Goal: Transaction & Acquisition: Purchase product/service

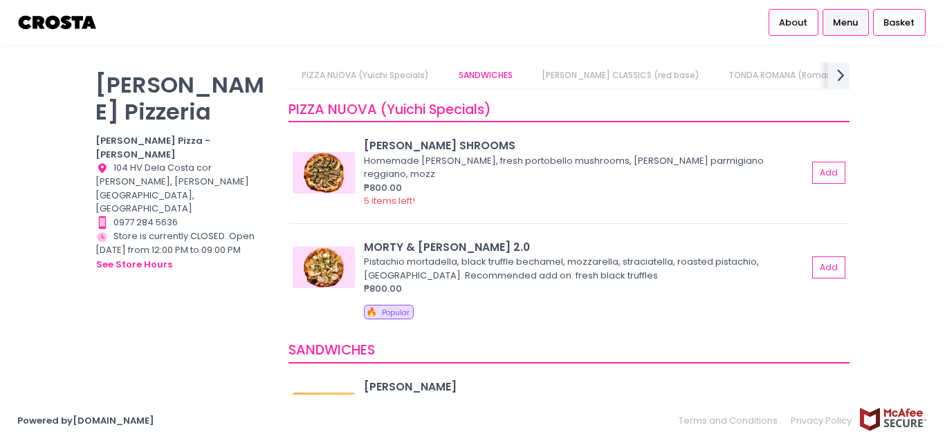
click at [833, 73] on icon "next Created with Sketch." at bounding box center [841, 75] width 20 height 20
drag, startPoint x: 836, startPoint y: 73, endPoint x: 679, endPoint y: 82, distance: 157.2
click at [875, 120] on div "Crosta Pizzeria Crosta Pizza - Salcedo Location Created with Sketch. 104 HV Del…" at bounding box center [472, 221] width 945 height 319
click at [622, 77] on link "Square Detroit Pizza" at bounding box center [678, 75] width 113 height 26
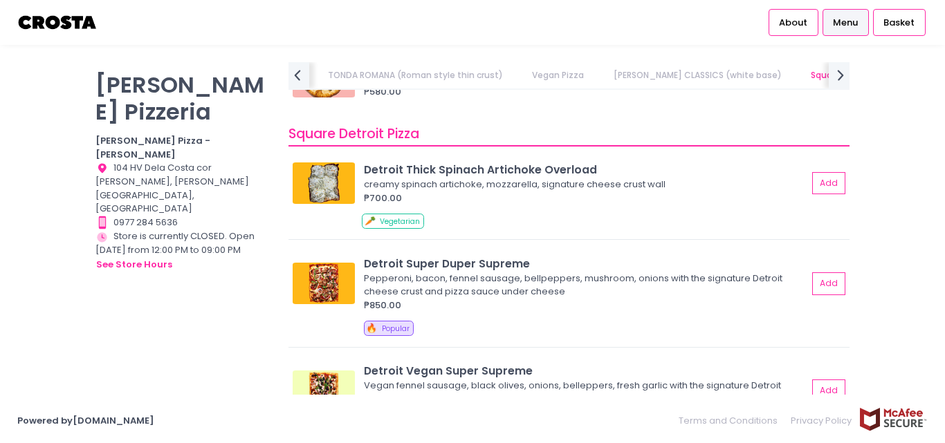
scroll to position [1490, 0]
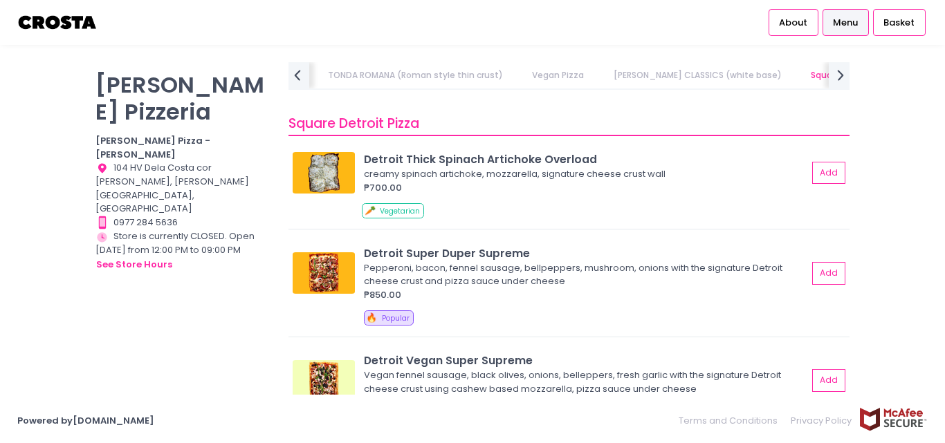
click at [528, 80] on link "Vegan Pizza" at bounding box center [558, 75] width 79 height 26
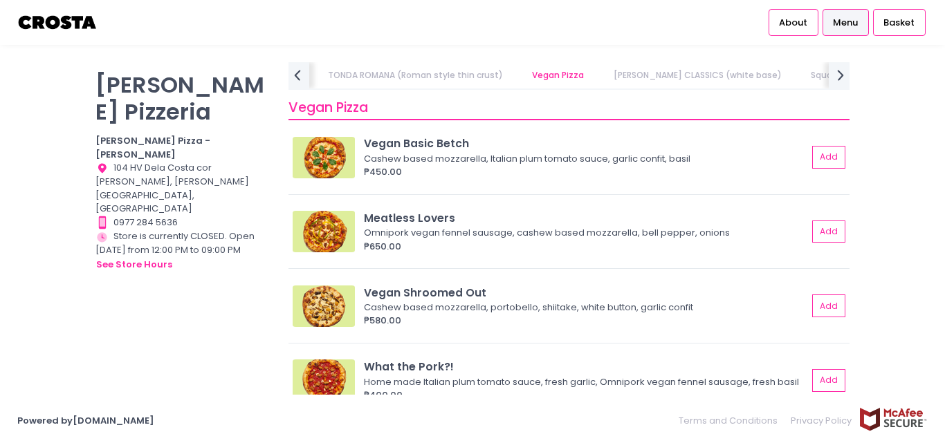
scroll to position [817, 0]
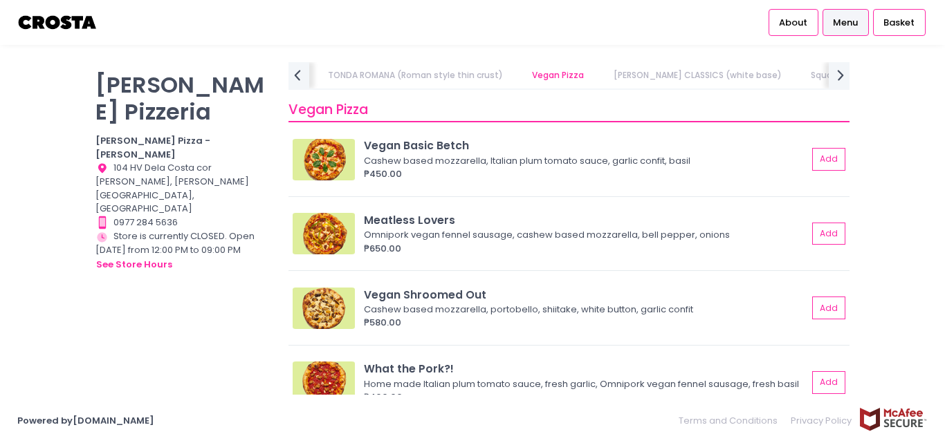
click at [797, 73] on link "Square Detroit Pizza" at bounding box center [853, 75] width 113 height 26
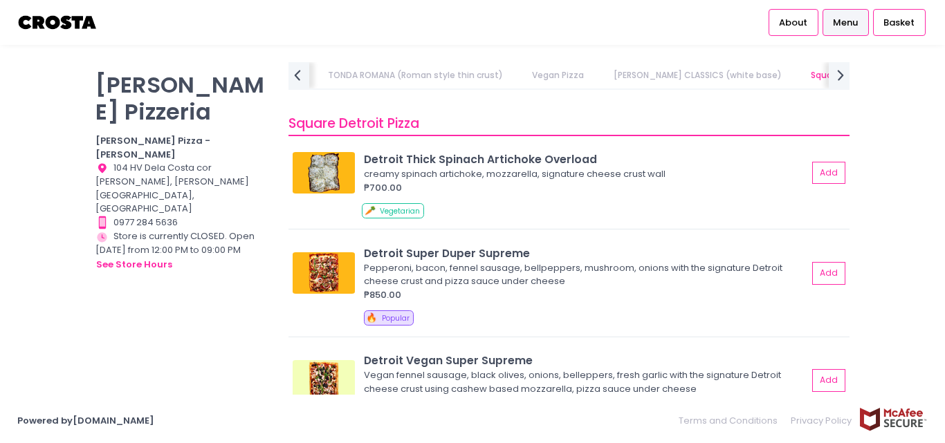
click at [652, 73] on link "CROSTA CLASSICS (white base)" at bounding box center [697, 75] width 195 height 26
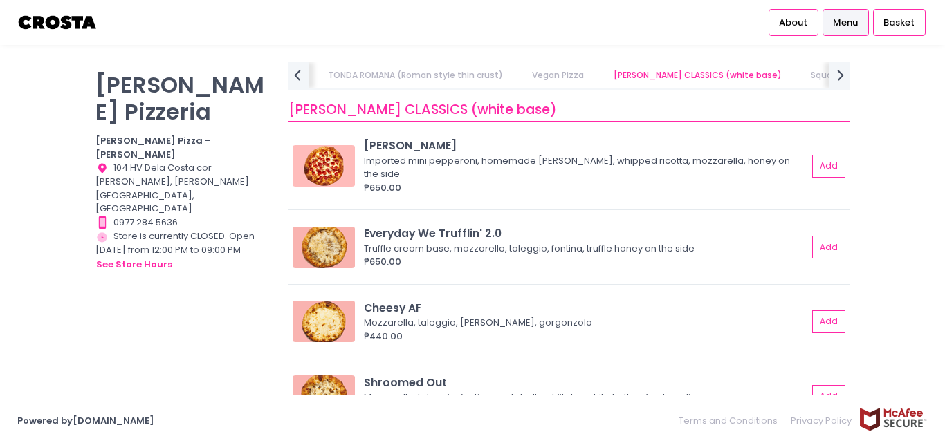
click at [339, 68] on link "TONDA ROMANA (Roman style thin crust)" at bounding box center [416, 75] width 202 height 26
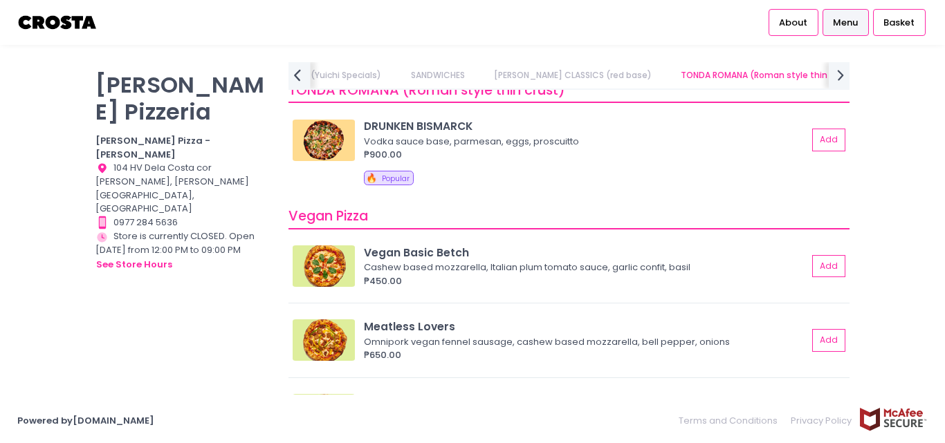
scroll to position [691, 0]
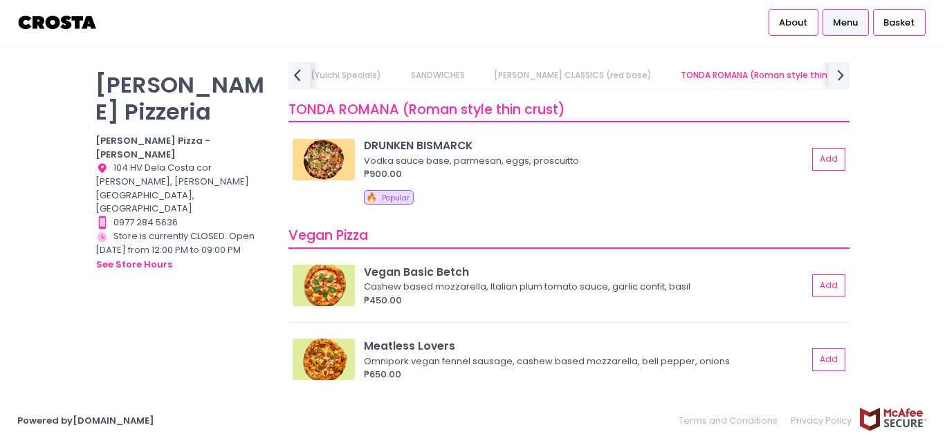
click at [293, 73] on icon "prev Created with Sketch." at bounding box center [297, 75] width 20 height 20
click at [293, 73] on link "PIZZA NUOVA (Yuichi Specials)" at bounding box center [365, 75] width 154 height 26
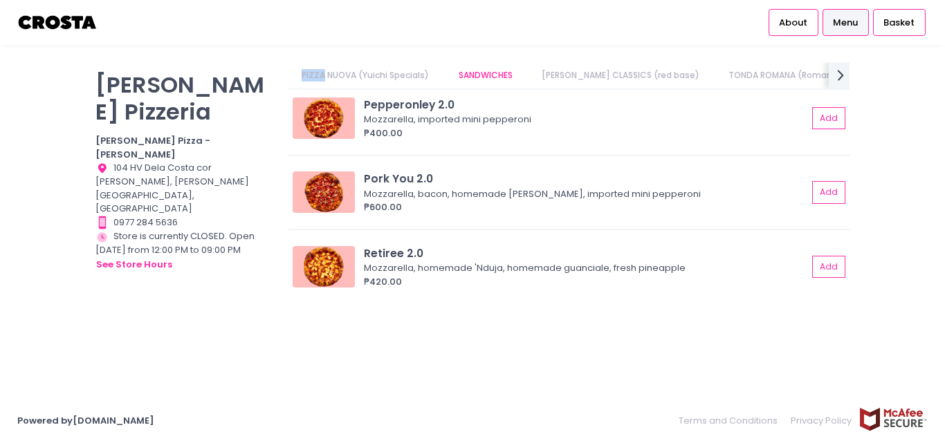
click at [293, 73] on link "PIZZA NUOVA (Yuichi Specials)" at bounding box center [365, 75] width 154 height 26
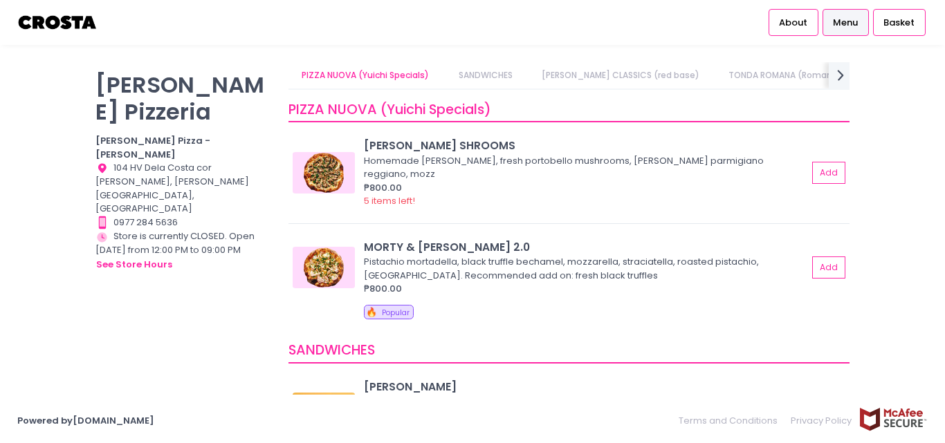
click at [564, 77] on link "CROSTA CLASSICS (red base)" at bounding box center [620, 75] width 185 height 26
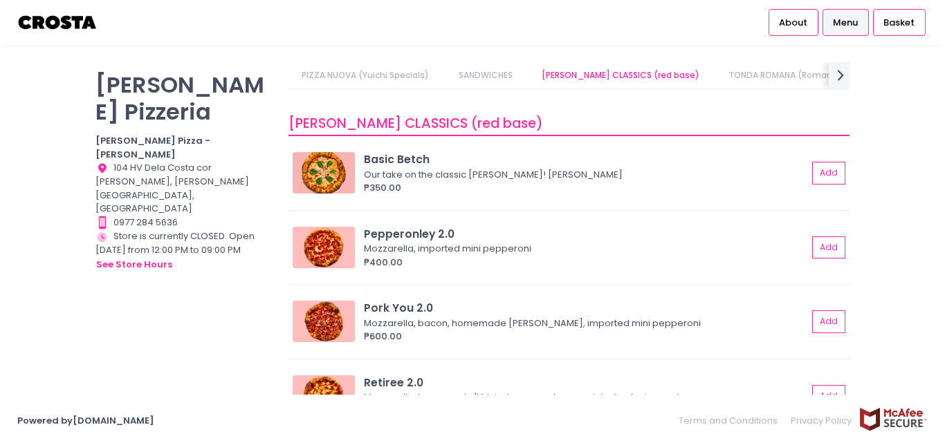
click at [373, 78] on link "PIZZA NUOVA (Yuichi Specials)" at bounding box center [365, 75] width 154 height 26
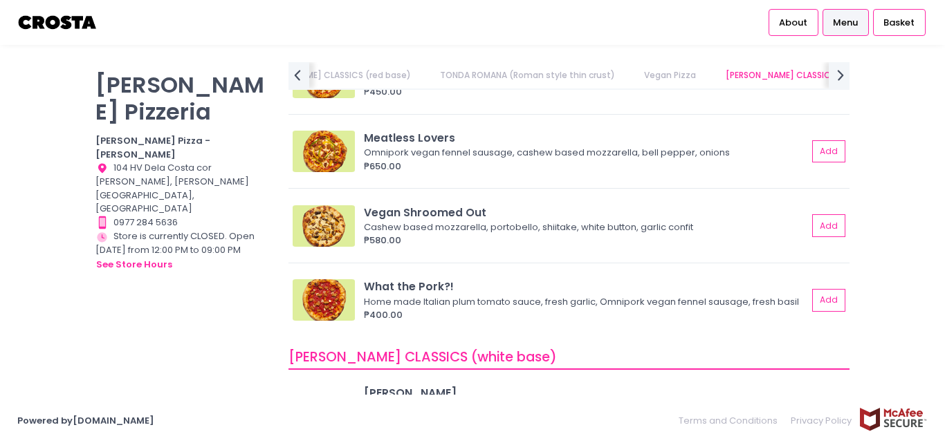
scroll to position [830, 0]
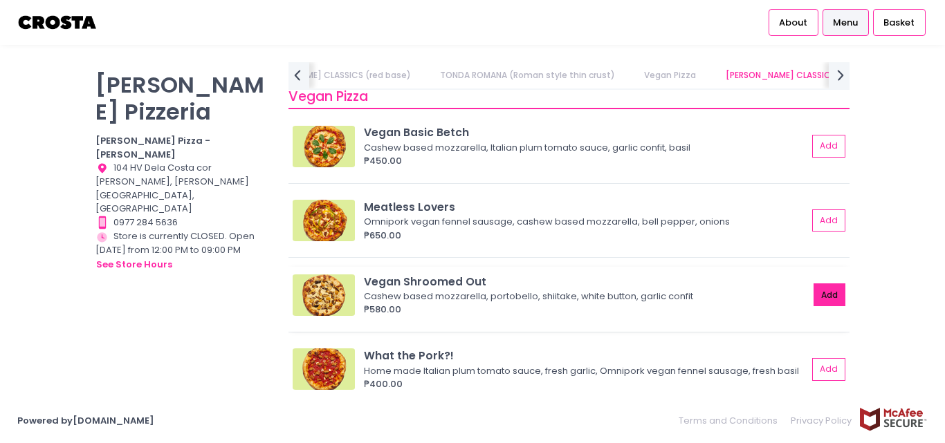
click at [819, 292] on button "Add" at bounding box center [829, 295] width 32 height 23
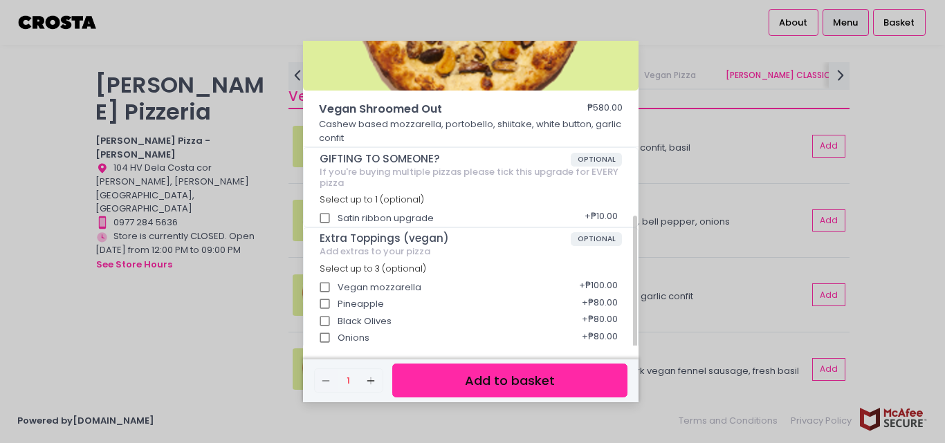
scroll to position [0, 0]
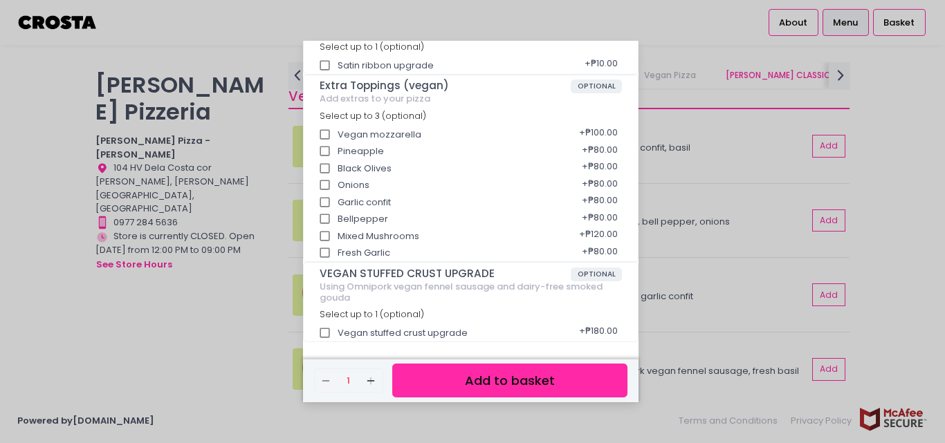
click at [582, 380] on button "Add to basket" at bounding box center [509, 381] width 235 height 34
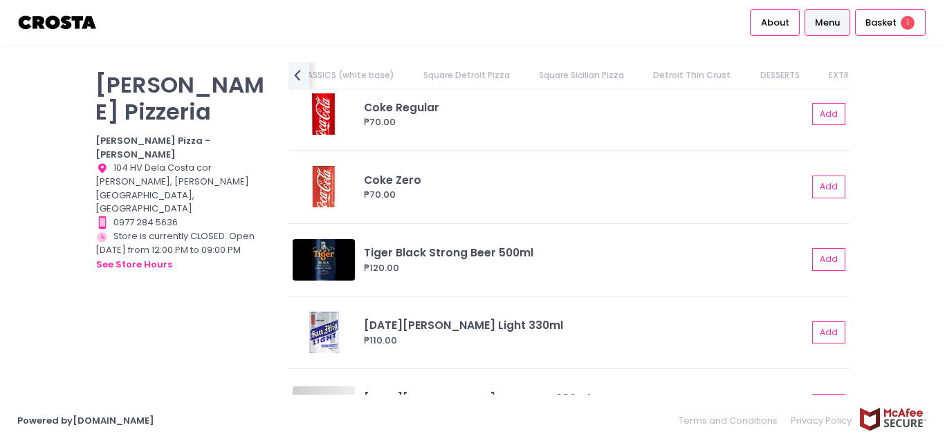
scroll to position [3066, 0]
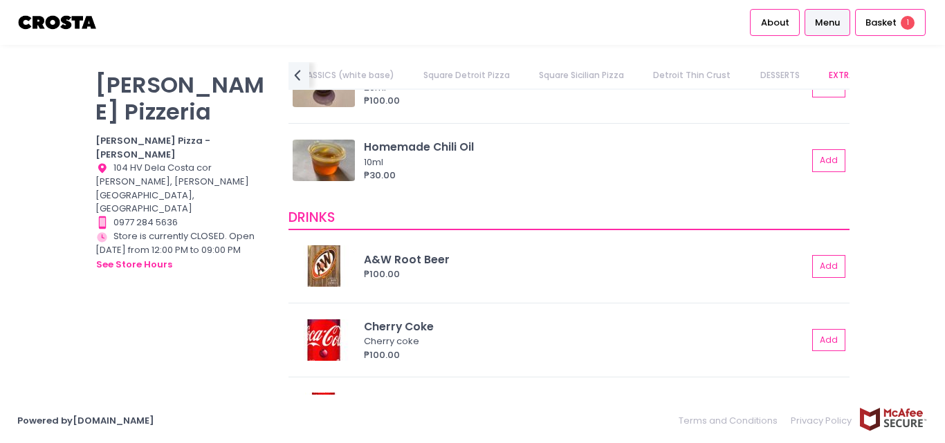
click at [746, 80] on link "DESSERTS" at bounding box center [779, 75] width 66 height 26
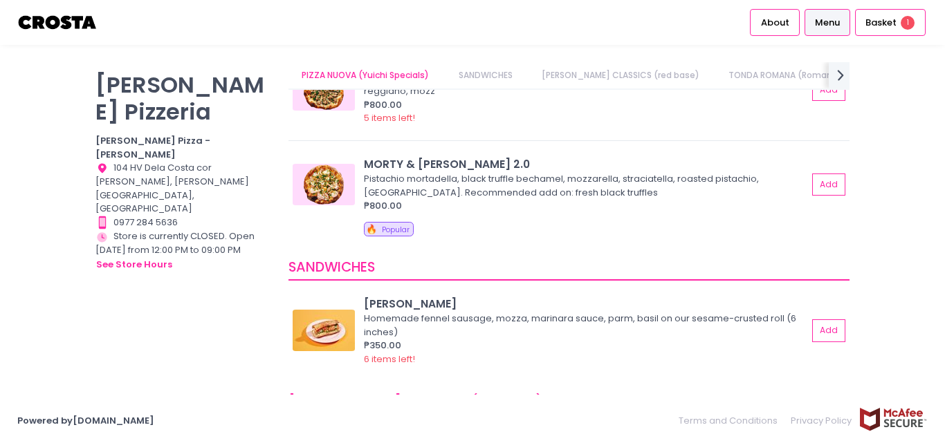
scroll to position [0, 0]
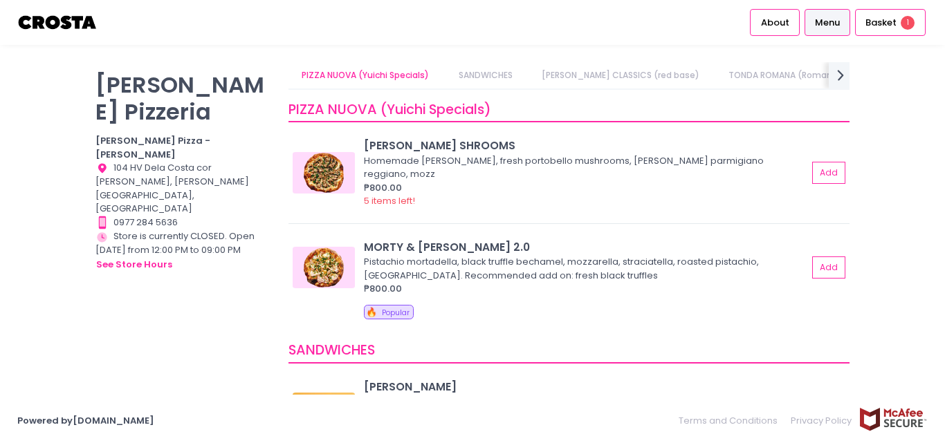
click at [487, 71] on link "SANDWICHES" at bounding box center [485, 75] width 81 height 26
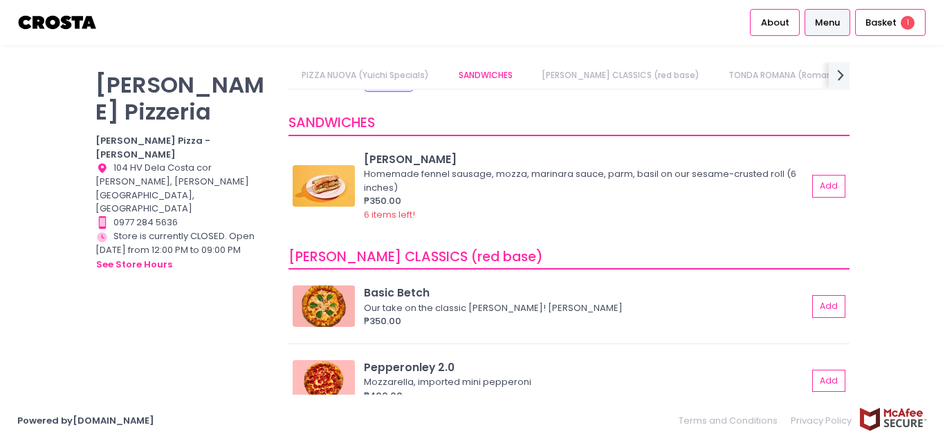
click at [593, 69] on link "CROSTA CLASSICS (red base)" at bounding box center [620, 75] width 185 height 26
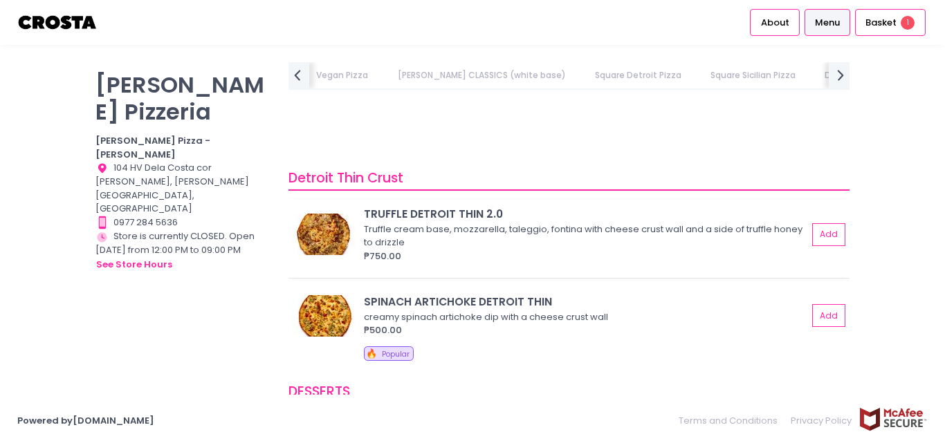
scroll to position [0, 763]
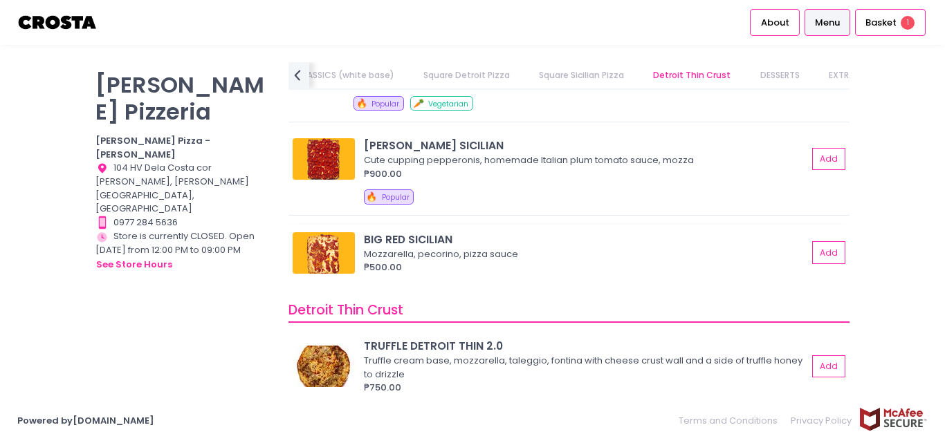
click at [424, 237] on div "BIG RED SICILIAN" at bounding box center [585, 240] width 443 height 16
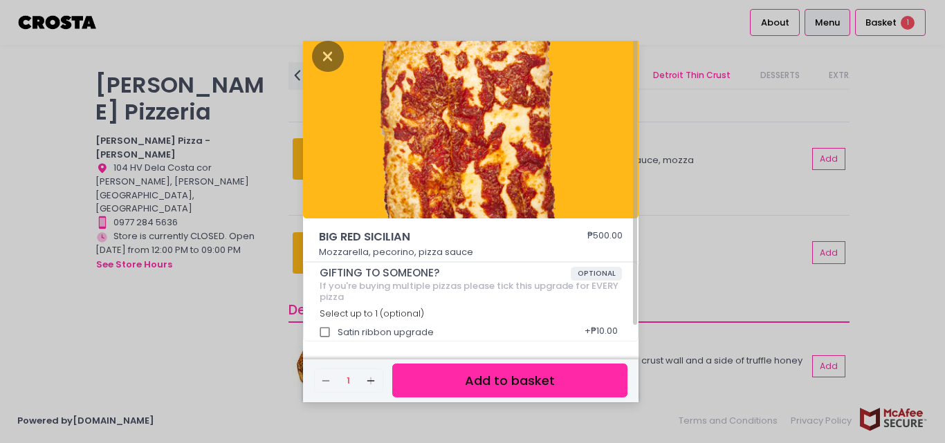
scroll to position [0, 0]
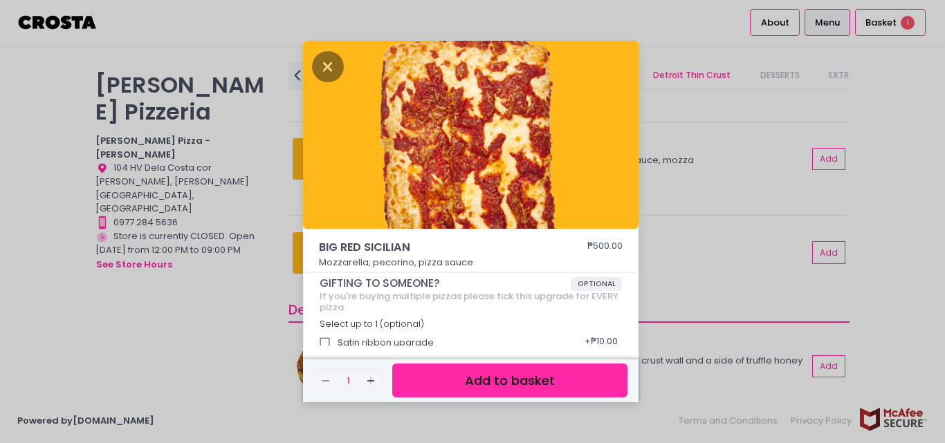
click at [584, 379] on button "Add to basket" at bounding box center [509, 381] width 235 height 34
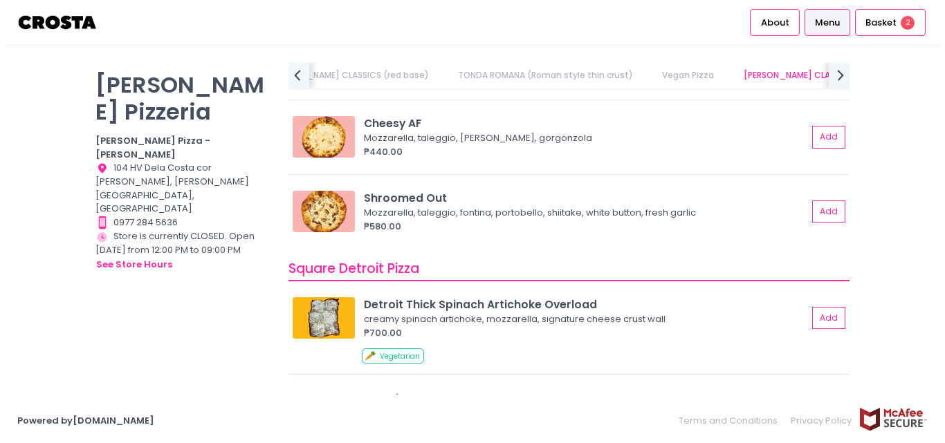
scroll to position [1191, 0]
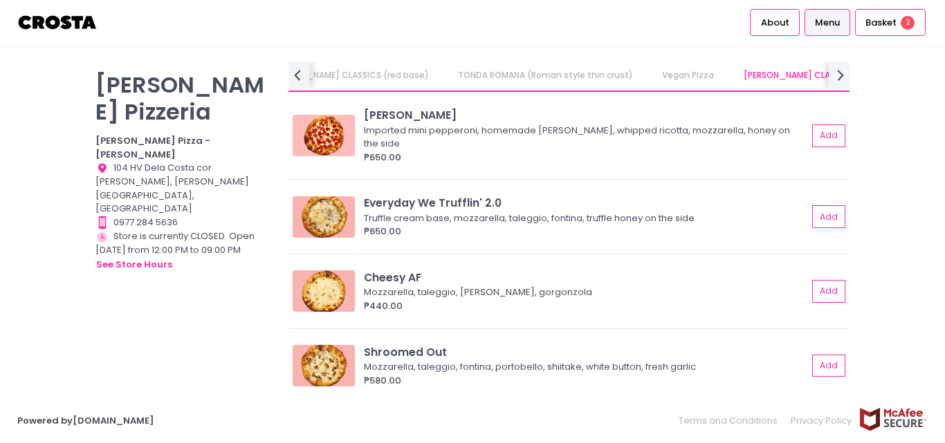
click at [3, 278] on div "Crosta Pizzeria Crosta Pizza - Salcedo Location Created with Sketch. 104 HV Del…" at bounding box center [472, 221] width 945 height 319
click at [24, 302] on div "Crosta Pizzeria Crosta Pizza - Salcedo Location Created with Sketch. 104 HV Del…" at bounding box center [472, 221] width 945 height 319
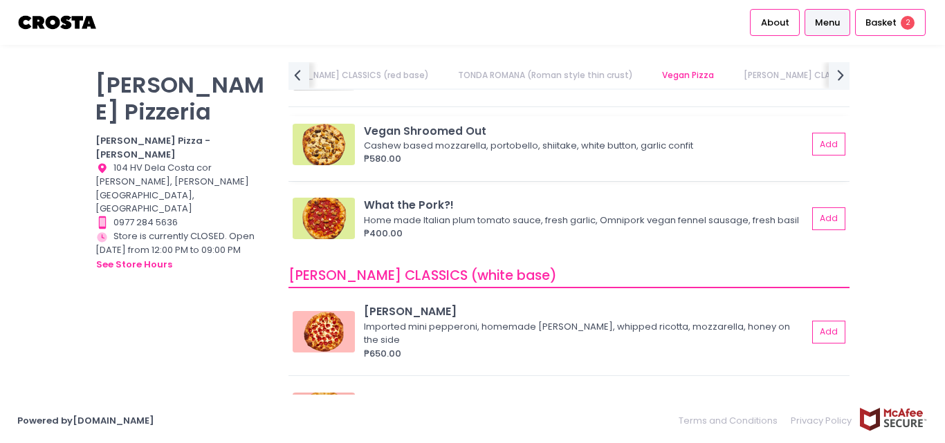
scroll to position [776, 0]
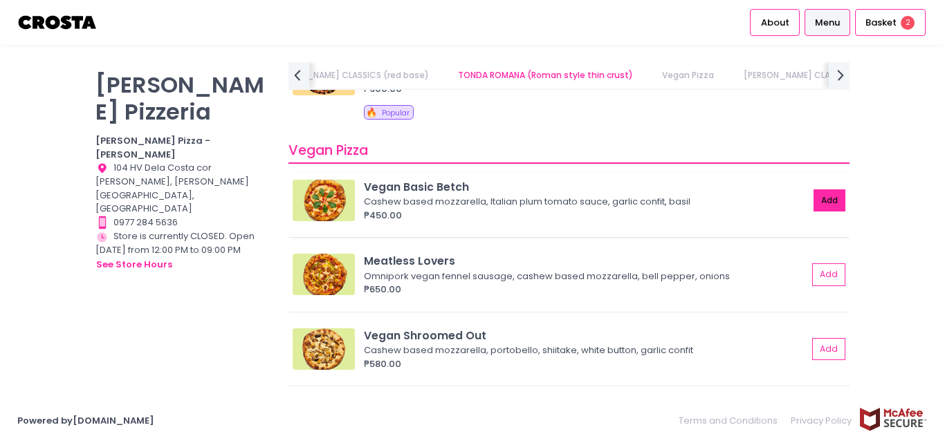
click at [820, 201] on button "Add" at bounding box center [829, 200] width 32 height 23
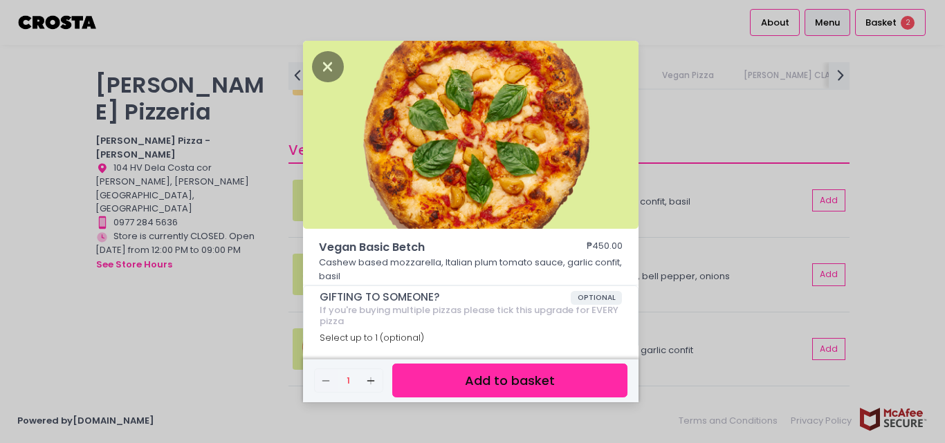
click at [558, 378] on button "Add to basket" at bounding box center [509, 381] width 235 height 34
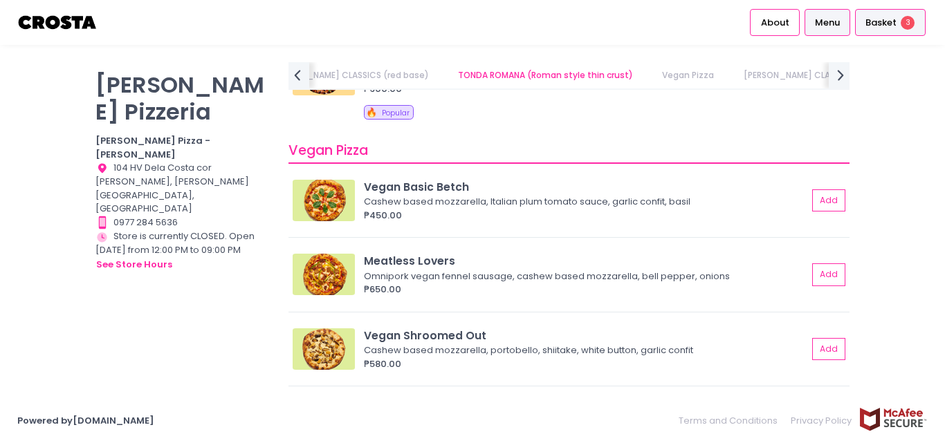
click at [889, 20] on span "Basket" at bounding box center [880, 23] width 31 height 14
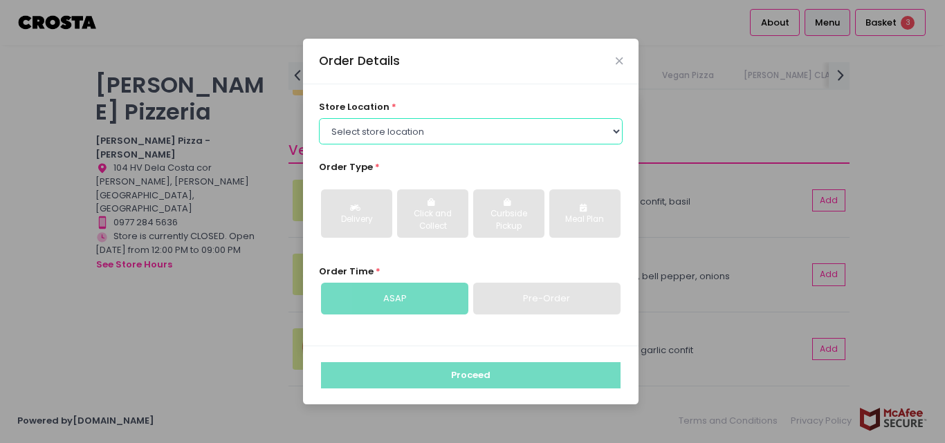
click at [590, 131] on select "Select store location Crosta Pizza - Salcedo Crosta Pizza - San Juan" at bounding box center [471, 131] width 304 height 26
click at [559, 72] on div "Order Details" at bounding box center [470, 62] width 335 height 46
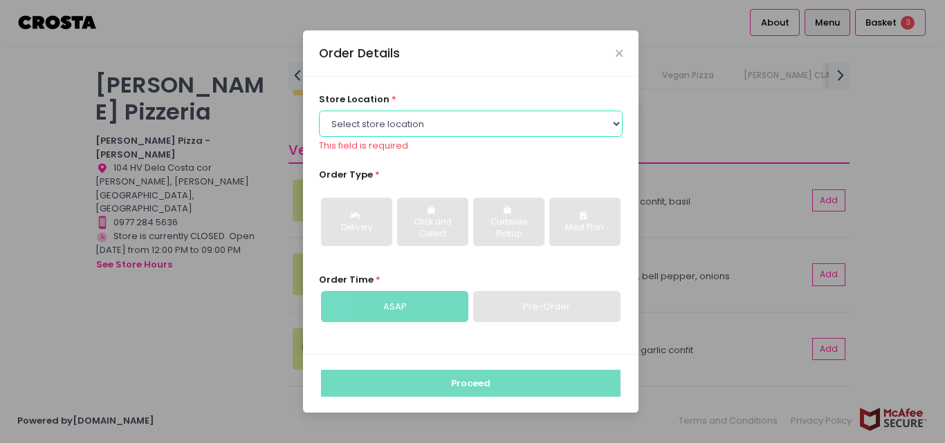
click at [491, 118] on select "Select store location Crosta Pizza - Salcedo Crosta Pizza - San Juan" at bounding box center [471, 124] width 304 height 26
select select "5fabb2e53664a8677beaeb89"
click at [319, 111] on select "Select store location Crosta Pizza - Salcedo Crosta Pizza - San Juan" at bounding box center [471, 124] width 304 height 26
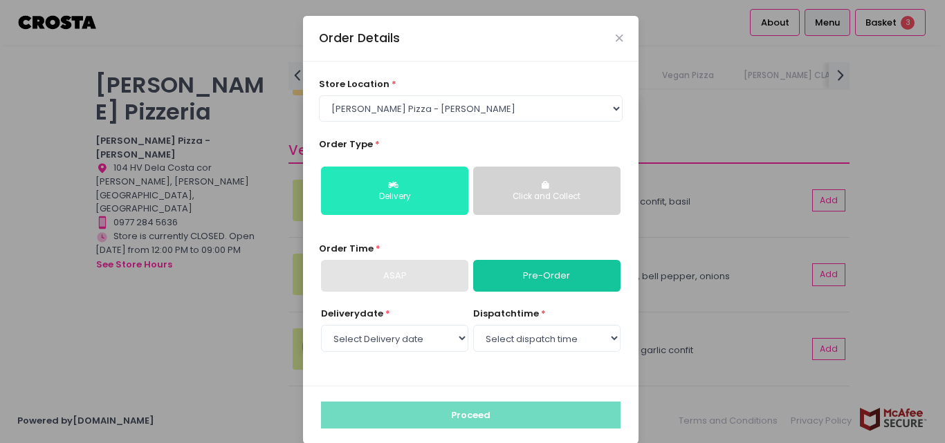
click at [429, 189] on button "Delivery" at bounding box center [394, 191] width 147 height 48
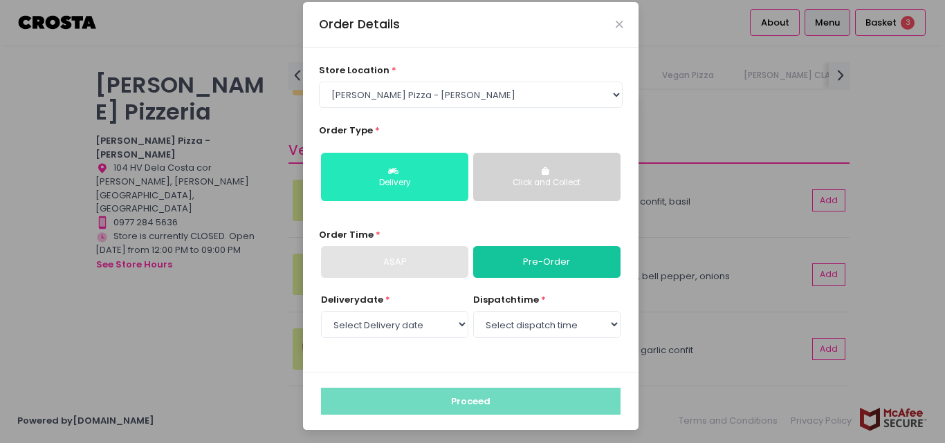
scroll to position [17, 0]
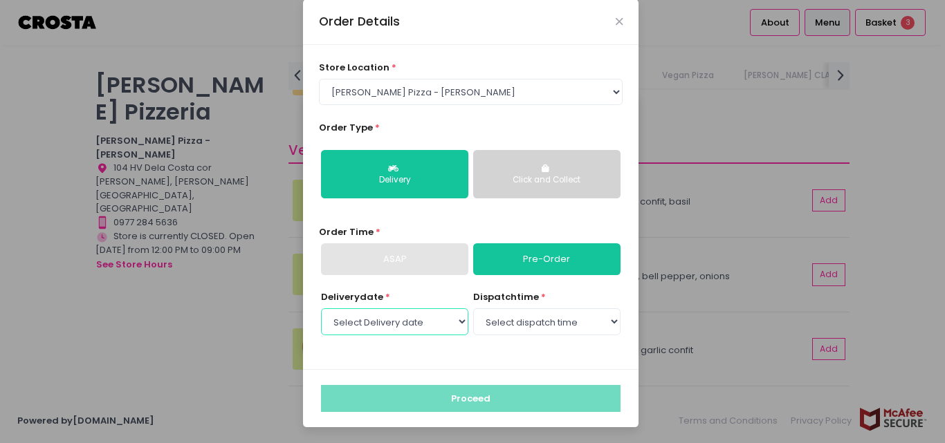
click at [449, 322] on select "Select Delivery date Wednesday, Oct 1st Thursday, Oct 2nd Friday, Oct 3rd Satur…" at bounding box center [394, 321] width 147 height 26
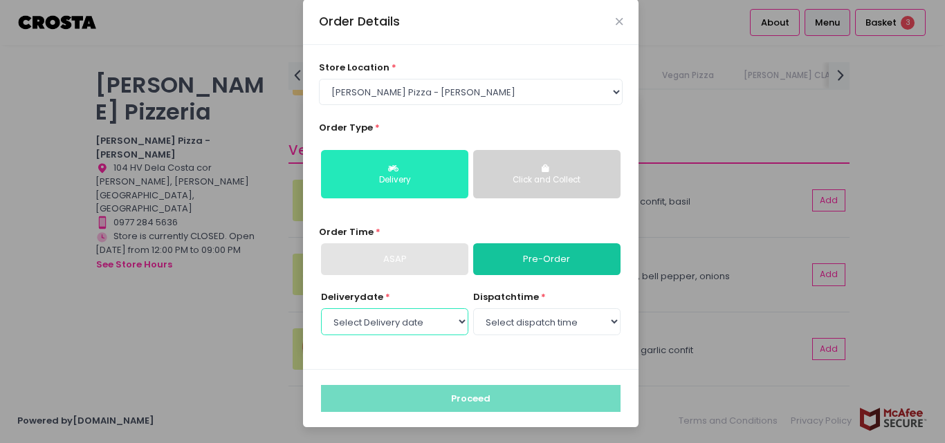
select select "2025-10-01"
click at [321, 308] on select "Select Delivery date Wednesday, Oct 1st Thursday, Oct 2nd Friday, Oct 3rd Satur…" at bounding box center [394, 321] width 147 height 26
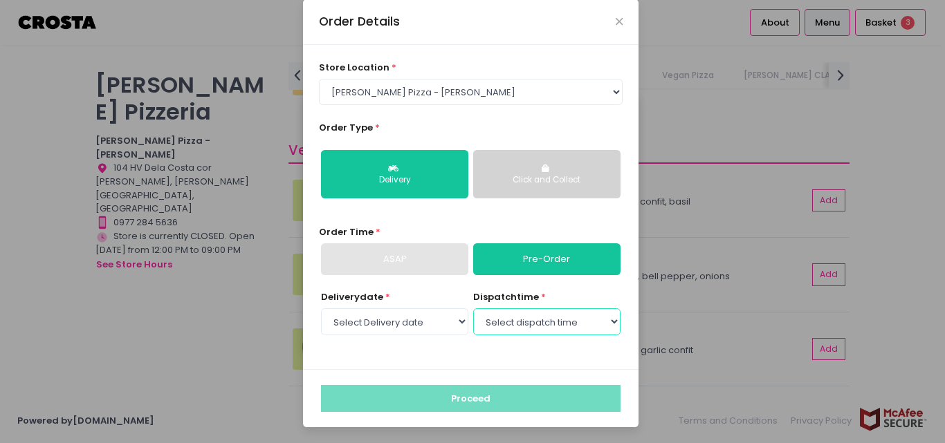
click at [555, 328] on select "Select dispatch time 12:00 PM - 12:30 PM 12:30 PM - 01:00 PM 01:00 PM - 01:30 P…" at bounding box center [546, 321] width 147 height 26
select select "14:30"
click at [473, 308] on select "Select dispatch time 12:00 PM - 12:30 PM 12:30 PM - 01:00 PM 01:00 PM - 01:30 P…" at bounding box center [546, 321] width 147 height 26
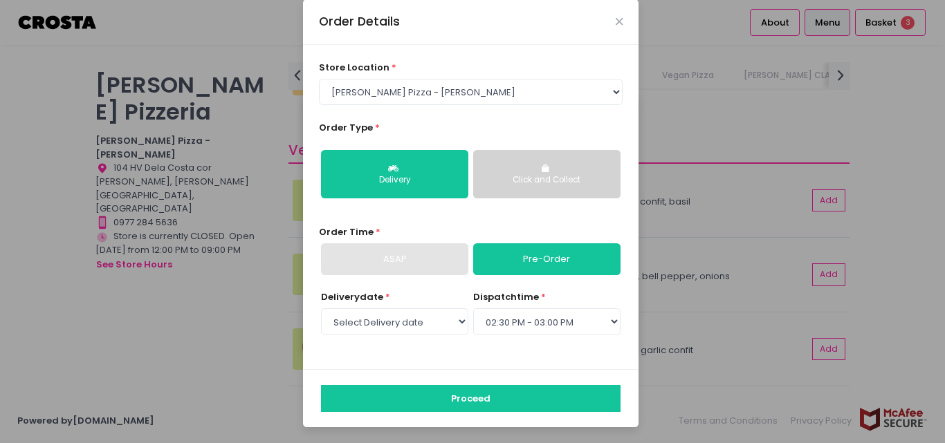
click at [542, 259] on link "Pre-Order" at bounding box center [546, 259] width 147 height 32
select select
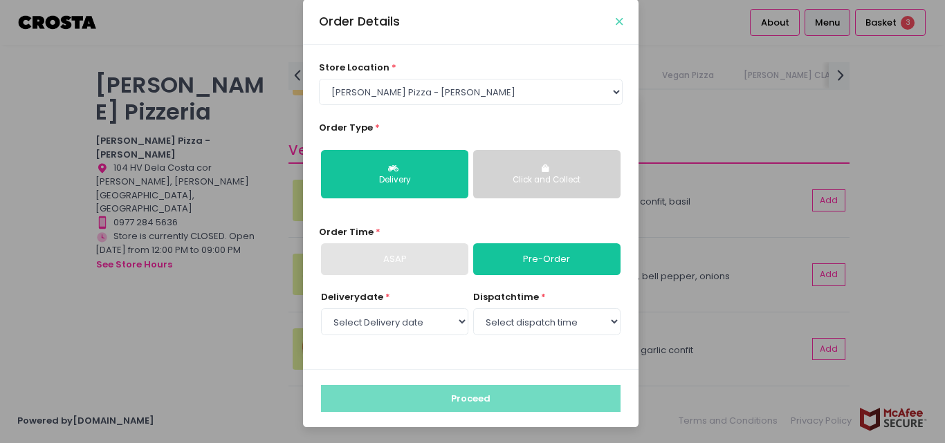
click at [615, 24] on icon "Close" at bounding box center [618, 22] width 7 height 10
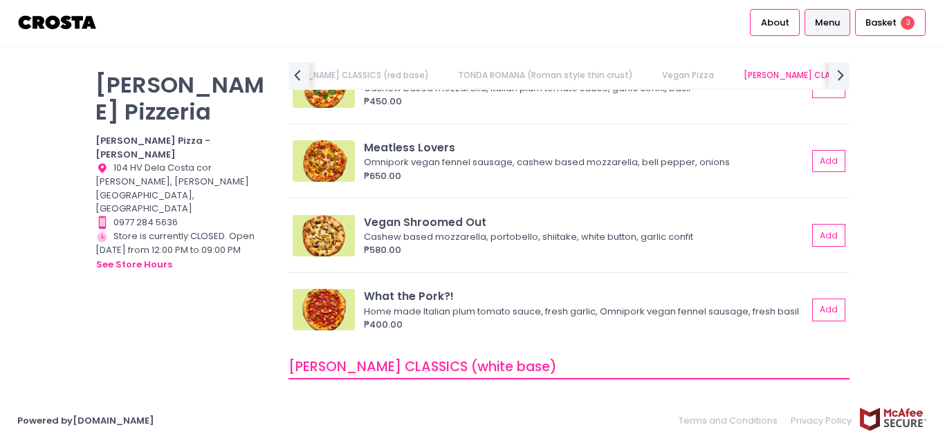
scroll to position [983, 0]
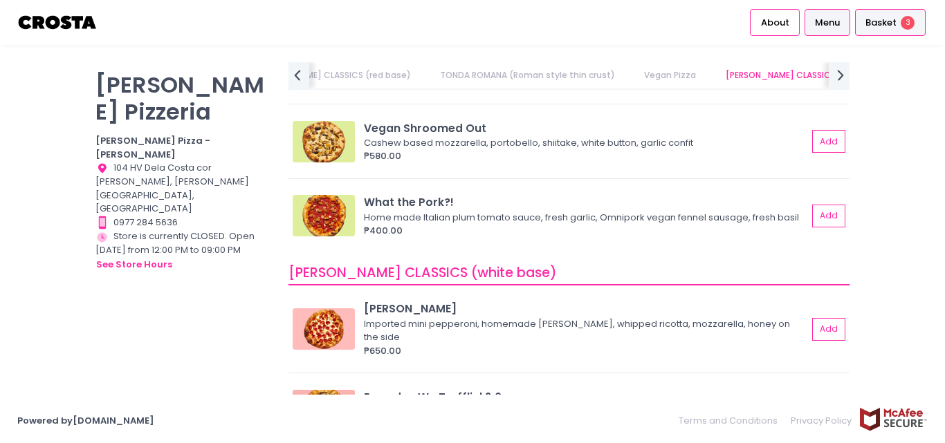
click at [881, 21] on span "Basket" at bounding box center [880, 23] width 31 height 14
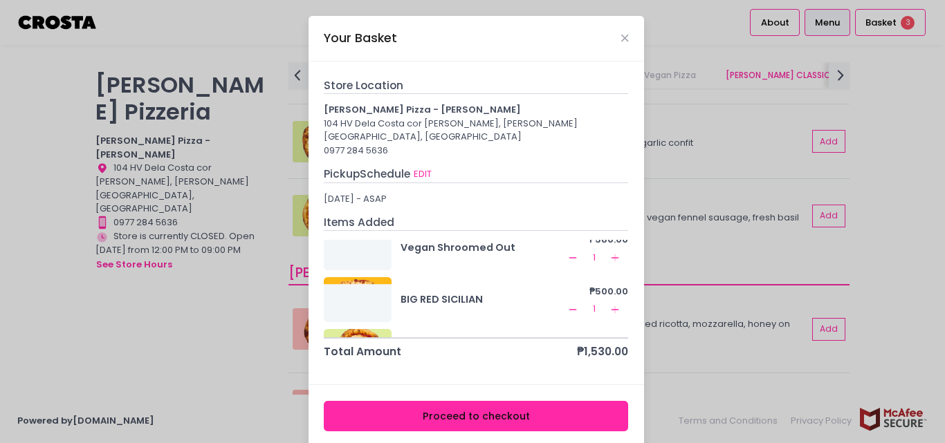
scroll to position [0, 0]
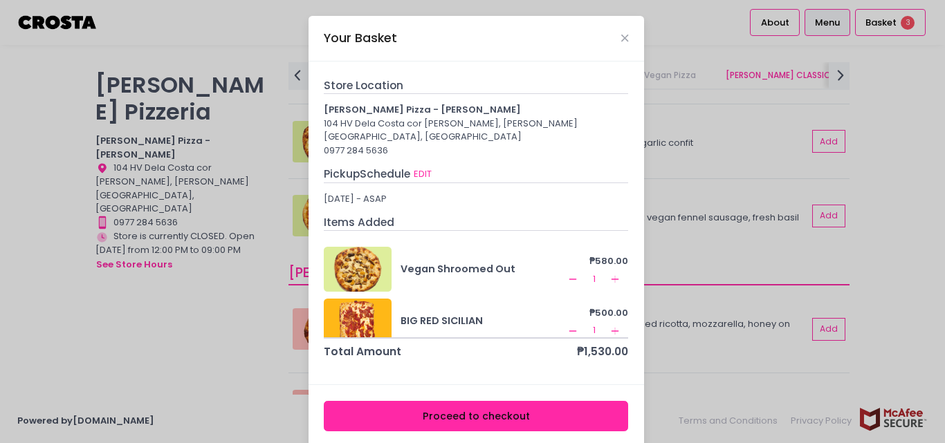
click at [567, 274] on icon "Remove Created with Sketch." at bounding box center [572, 279] width 11 height 11
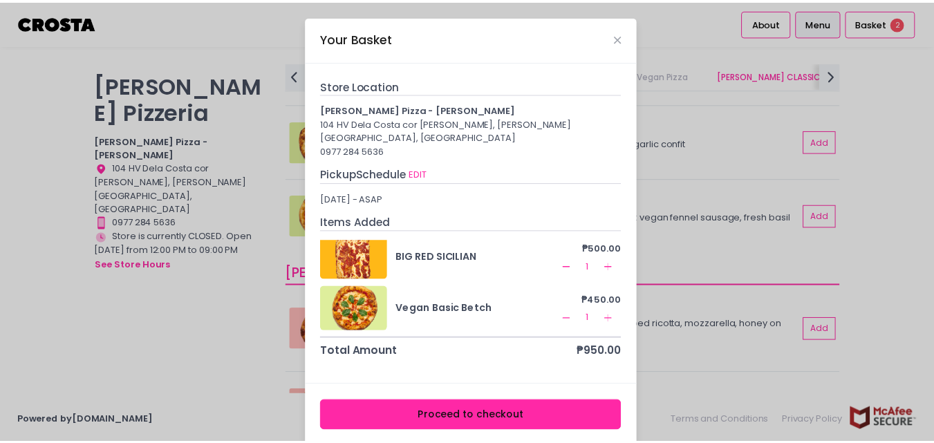
scroll to position [6, 0]
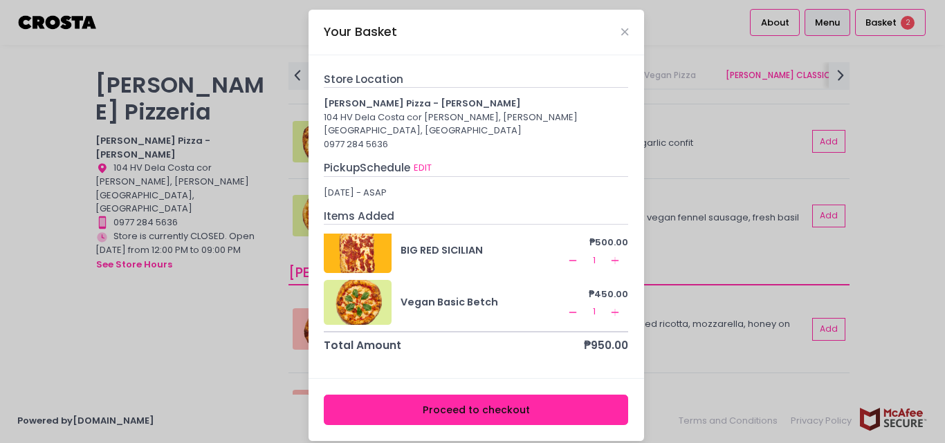
click at [522, 400] on button "Proceed to checkout" at bounding box center [476, 410] width 304 height 31
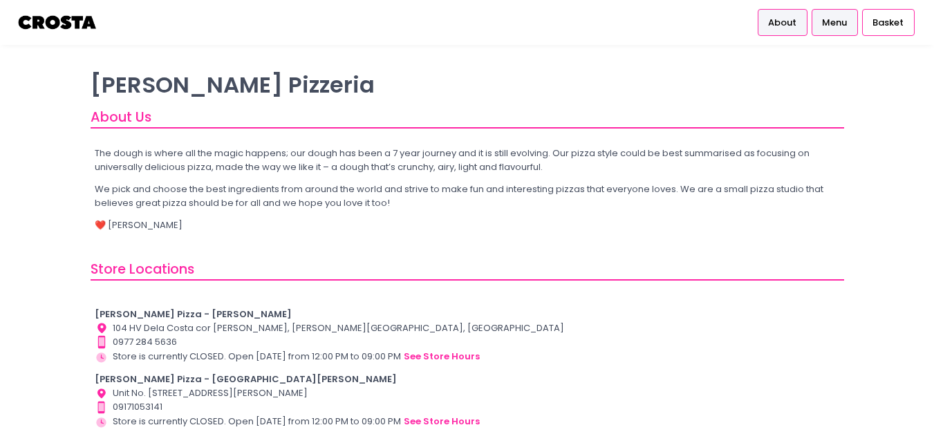
click at [846, 30] on link "Menu" at bounding box center [835, 22] width 46 height 26
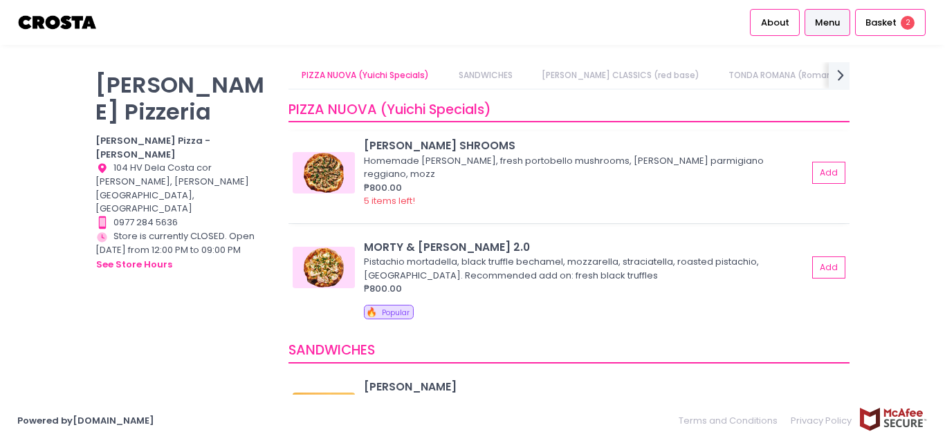
click at [391, 140] on div "SALCICCIA SHROOMS" at bounding box center [585, 146] width 443 height 16
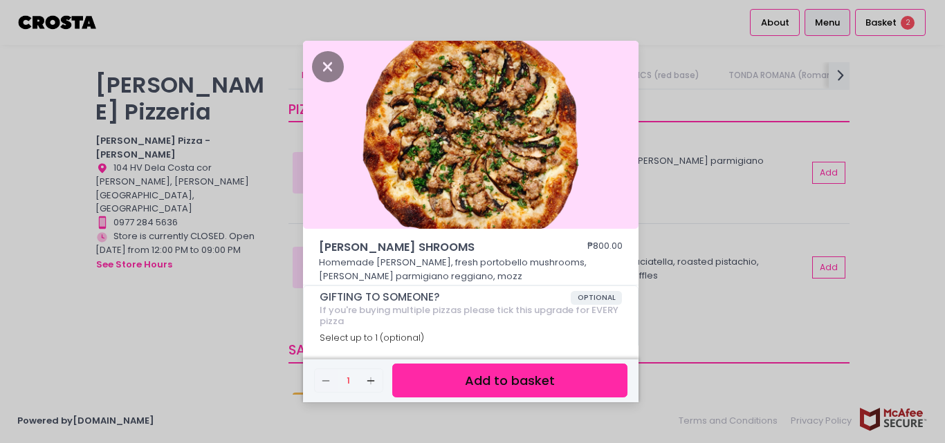
click at [254, 201] on div "SALCICCIA SHROOMS ₱800.00 Homemade salciccia, fresh portobello mushrooms, vacca…" at bounding box center [472, 221] width 945 height 443
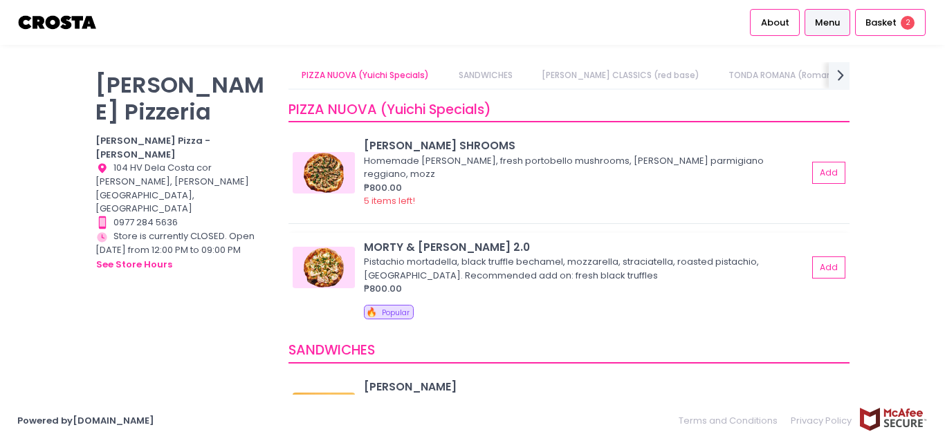
click at [481, 241] on div "MORTY & ELLA 2.0" at bounding box center [585, 247] width 443 height 16
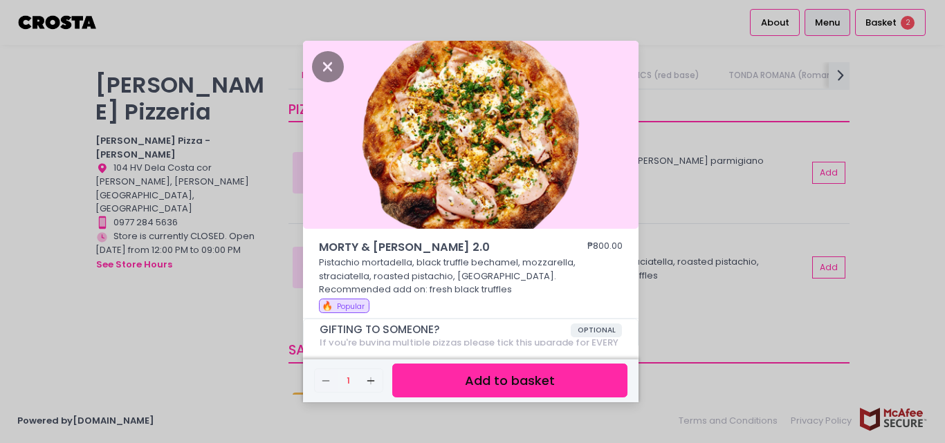
click at [174, 310] on div "MORTY & ELLA 2.0 ₱800.00 Pistachio mortadella, black truffle bechamel, mozzarel…" at bounding box center [472, 221] width 945 height 443
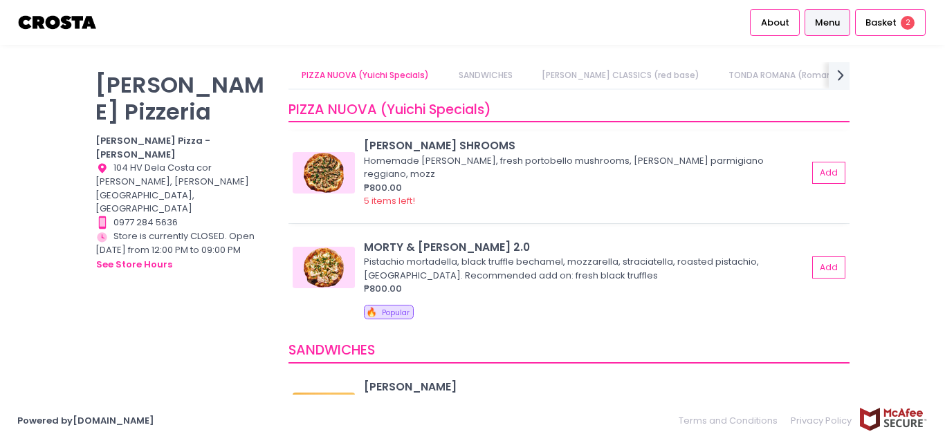
scroll to position [277, 0]
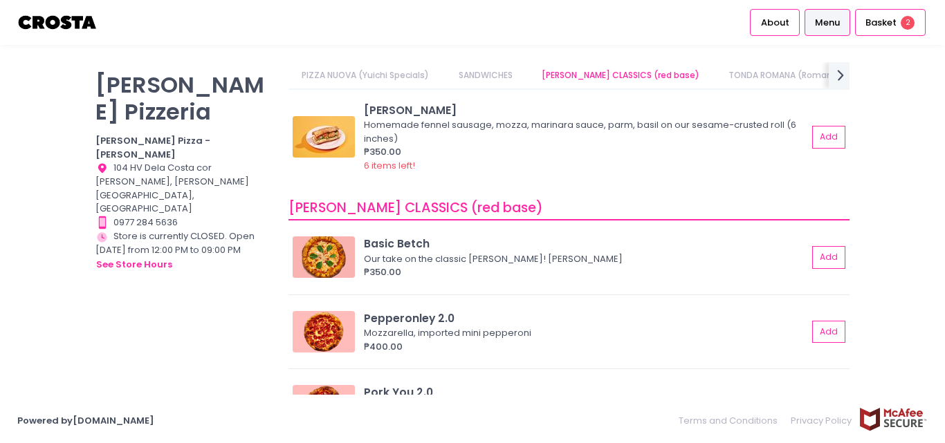
click at [786, 71] on link "TONDA ROMANA (Roman style thin crust)" at bounding box center [816, 75] width 202 height 26
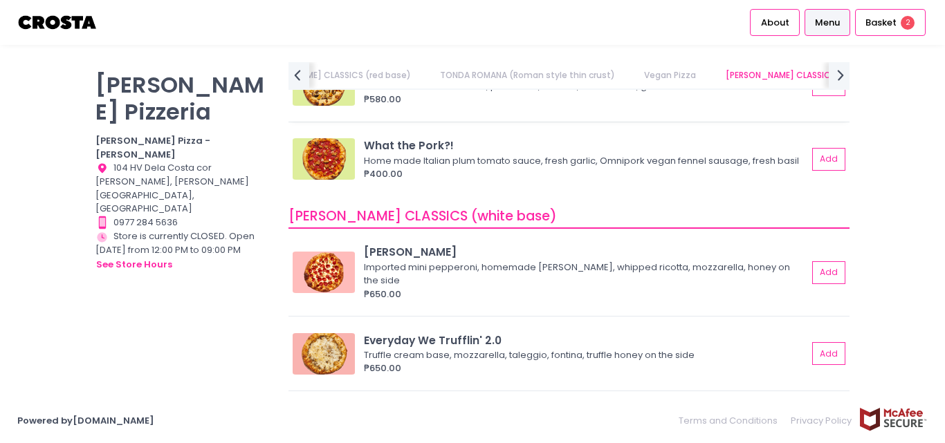
scroll to position [1176, 0]
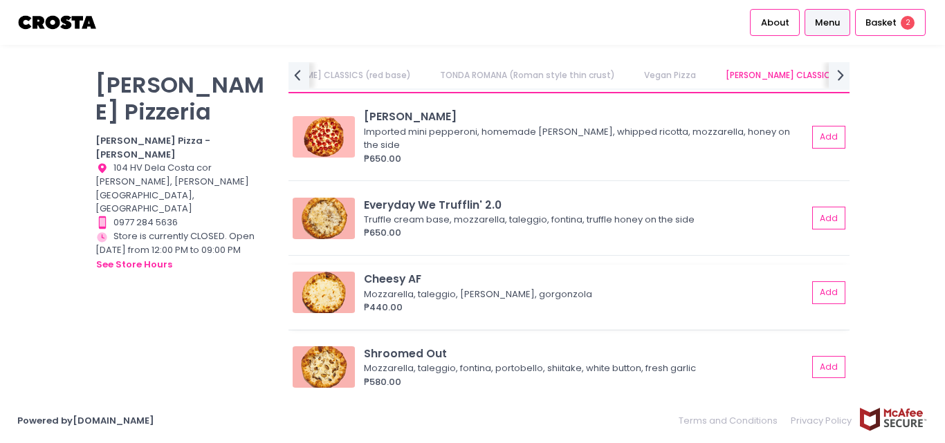
click at [378, 270] on div "Cheesy AF Mozzarella, taleggio, Fontaine, gorgonzola ₱440.00 Add" at bounding box center [568, 297] width 561 height 65
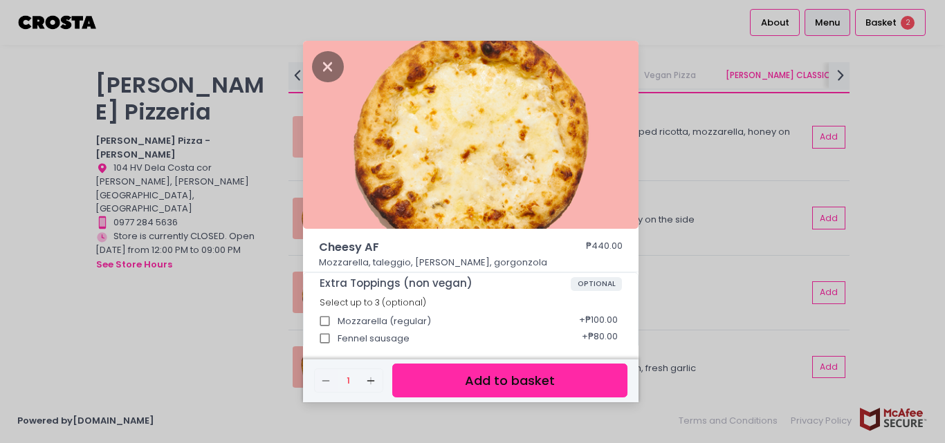
click at [709, 290] on div "Cheesy AF ₱440.00 Mozzarella, taleggio, Fontaine, gorgonzola Extra Toppings (no…" at bounding box center [472, 221] width 945 height 443
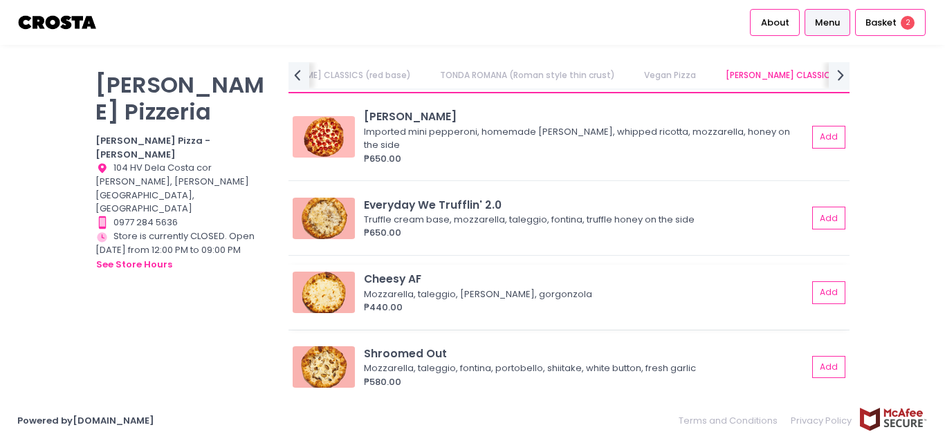
scroll to position [0, 0]
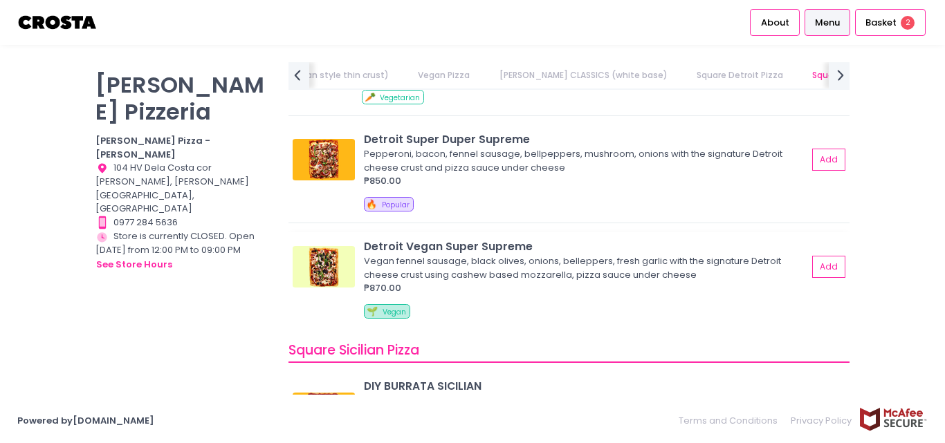
click at [504, 245] on div "Detroit Vegan Super Supreme" at bounding box center [585, 247] width 443 height 16
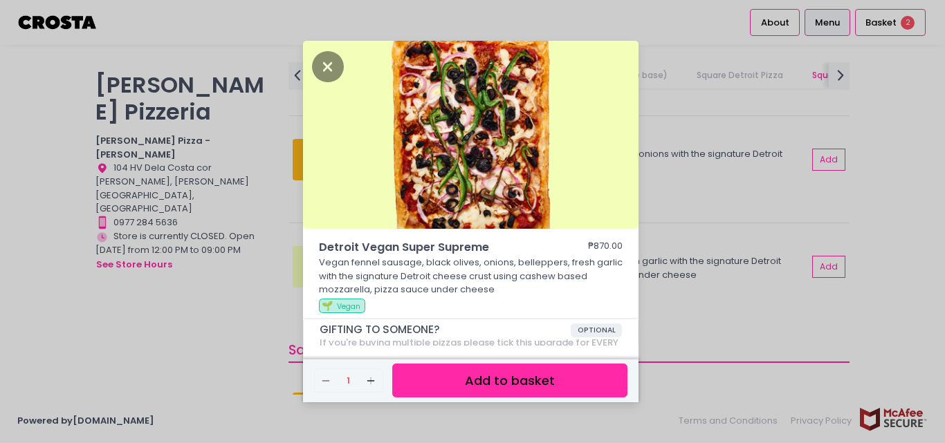
click at [703, 296] on div "Detroit Vegan Super Supreme ₱870.00 Vegan fennel sausage, black olives, onions,…" at bounding box center [472, 221] width 945 height 443
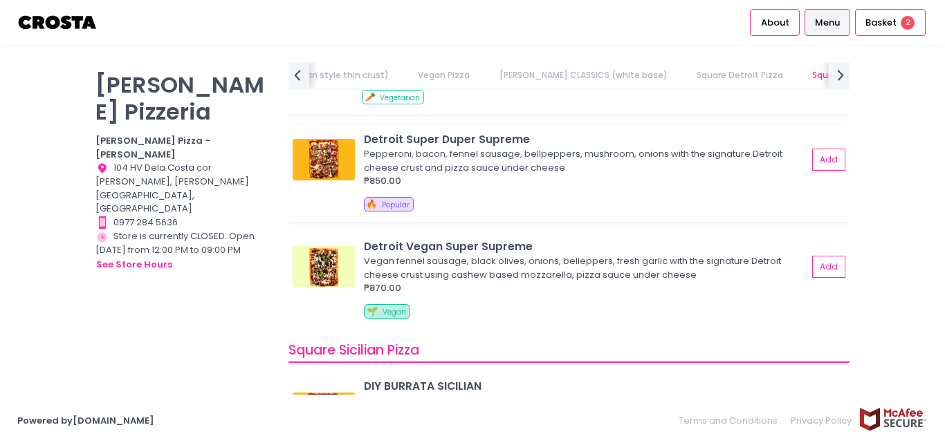
click at [485, 133] on div "Detroit Super Duper Supreme" at bounding box center [585, 139] width 443 height 16
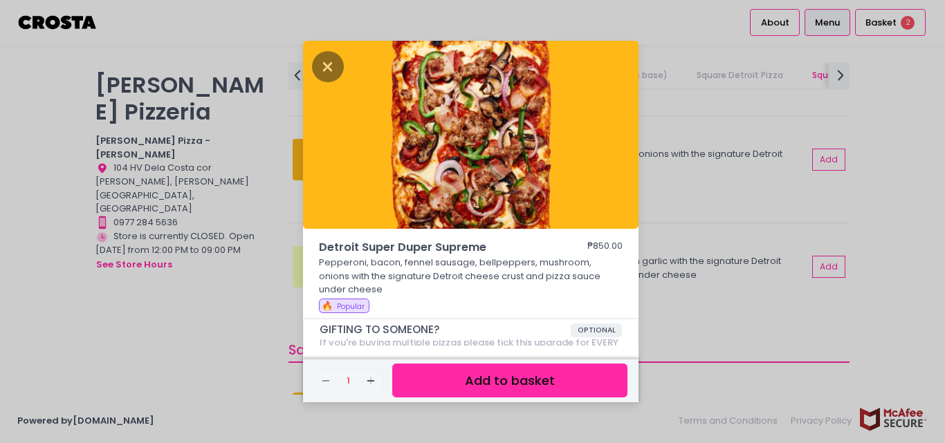
click at [705, 177] on div "Detroit Super Duper Supreme ₱850.00 Pepperoni, bacon, fennel sausage, bellpeppe…" at bounding box center [472, 221] width 945 height 443
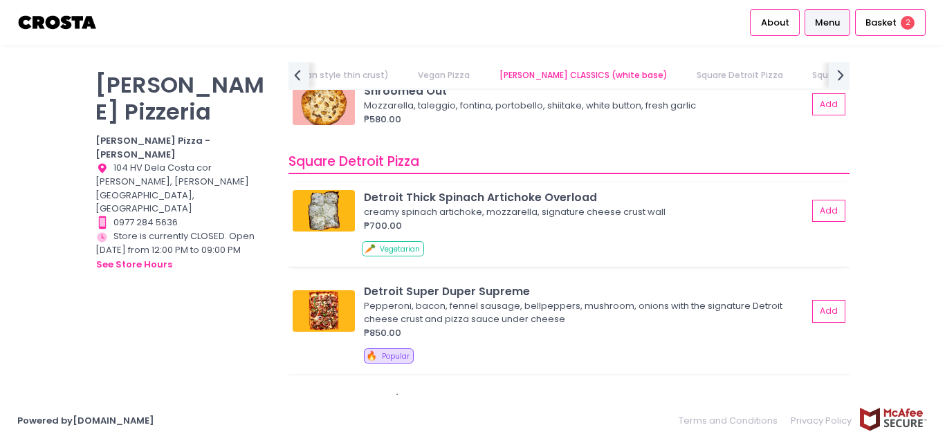
click at [508, 189] on div "Detroit Thick Spinach Artichoke Overload" at bounding box center [585, 197] width 443 height 16
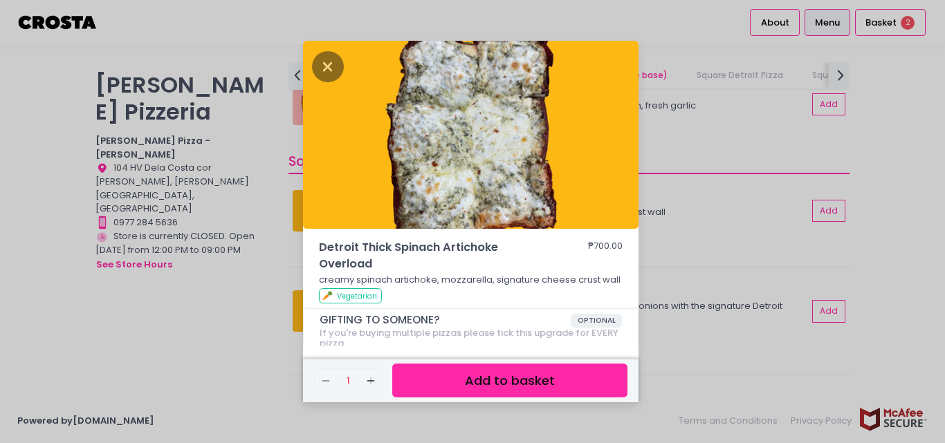
click at [721, 246] on div "Detroit Thick Spinach Artichoke Overload ₱700.00 creamy spinach artichoke, mozz…" at bounding box center [472, 221] width 945 height 443
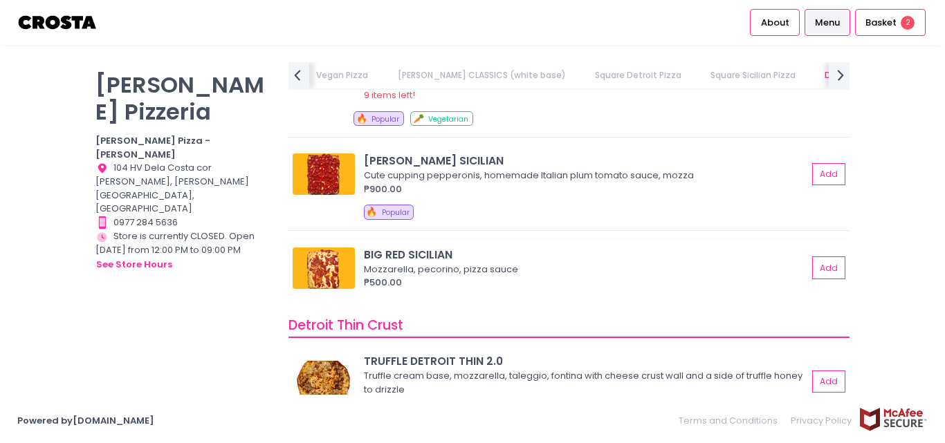
click at [392, 256] on div "BIG RED SICILIAN" at bounding box center [585, 255] width 443 height 16
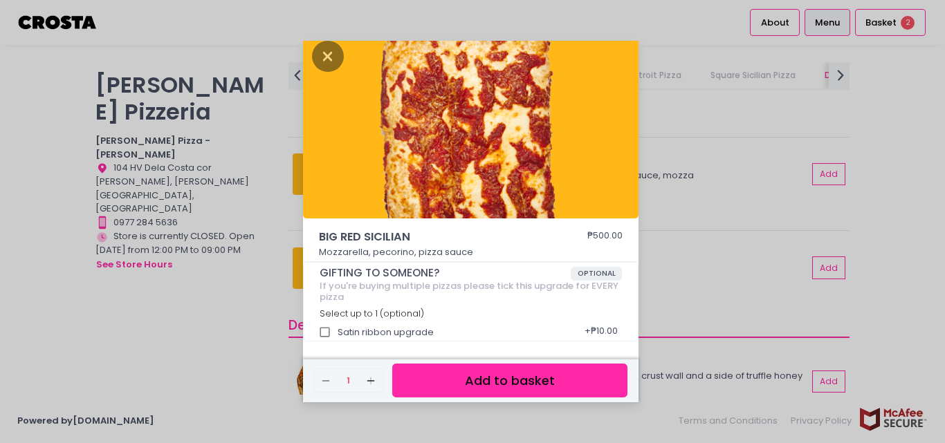
click at [707, 239] on div "BIG RED SICILIAN ₱500.00 Mozzarella, pecorino, pizza sauce GIFTING TO SOMEONE? …" at bounding box center [472, 221] width 945 height 443
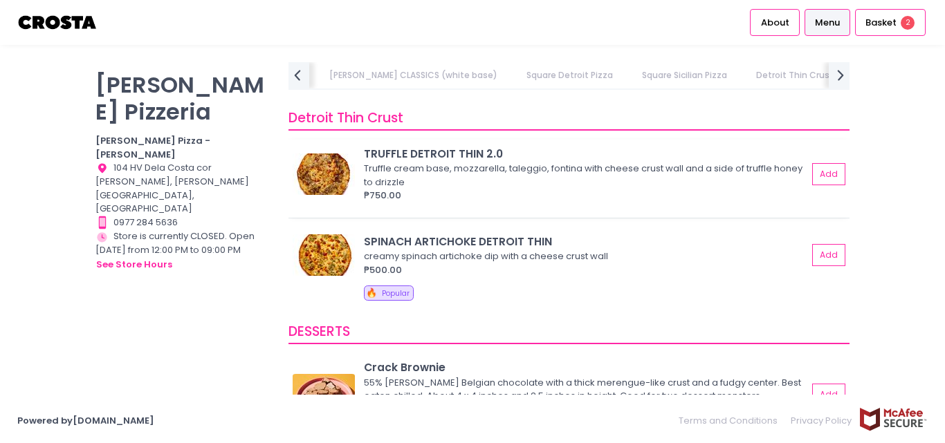
click at [441, 151] on div "TRUFFLE DETROIT THIN 2.0" at bounding box center [585, 154] width 443 height 16
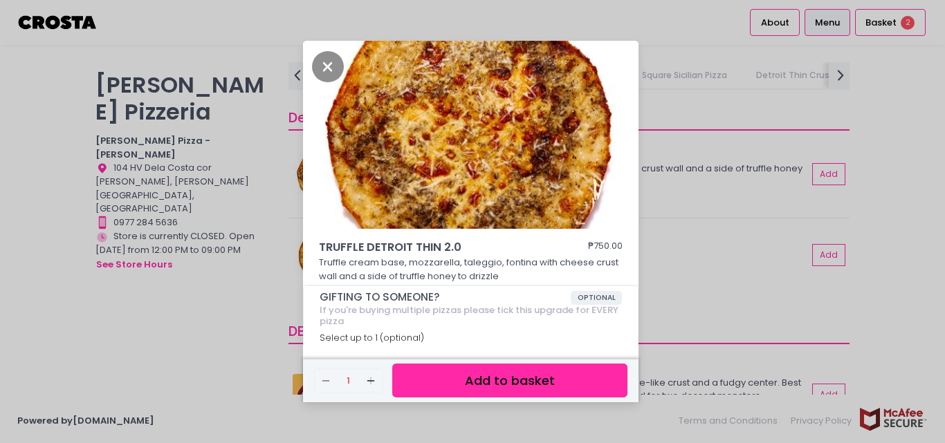
click at [687, 232] on div "TRUFFLE DETROIT THIN 2.0 ₱750.00 Truffle cream base, mozzarella, taleggio, font…" at bounding box center [472, 221] width 945 height 443
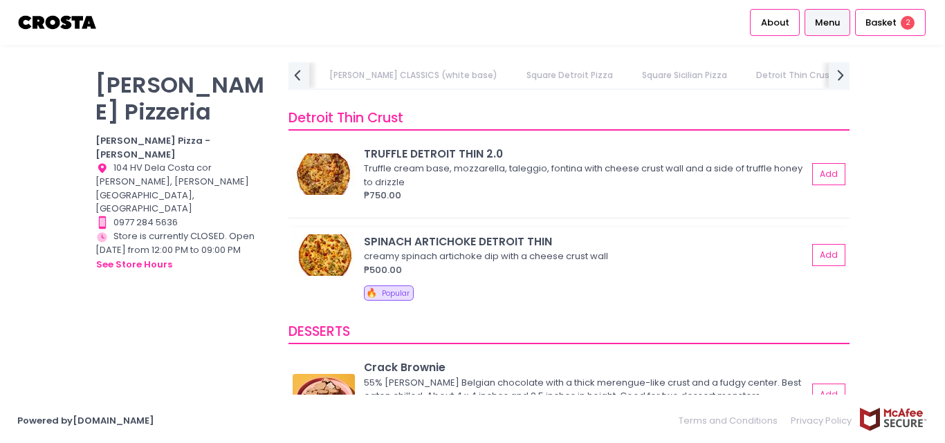
click at [498, 236] on div "SPINACH ARTICHOKE DETROIT THIN" at bounding box center [585, 242] width 443 height 16
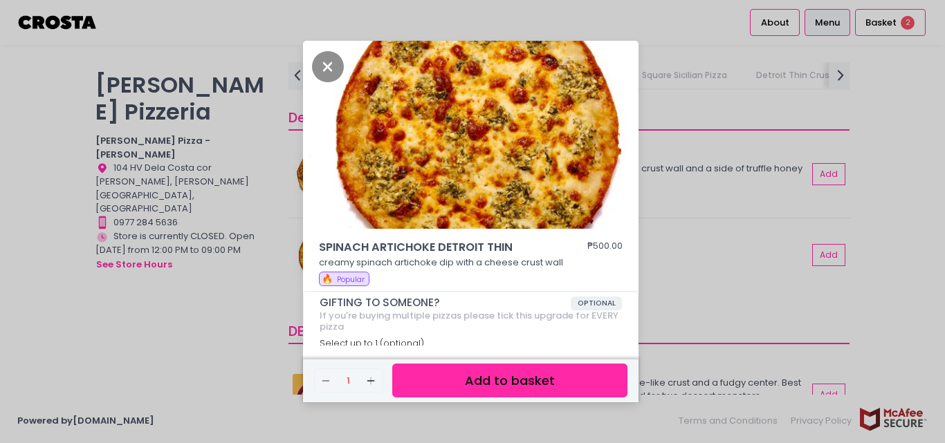
click at [696, 274] on div "SPINACH ARTICHOKE DETROIT THIN ₱500.00 creamy spinach artichoke dip with a chee…" at bounding box center [472, 221] width 945 height 443
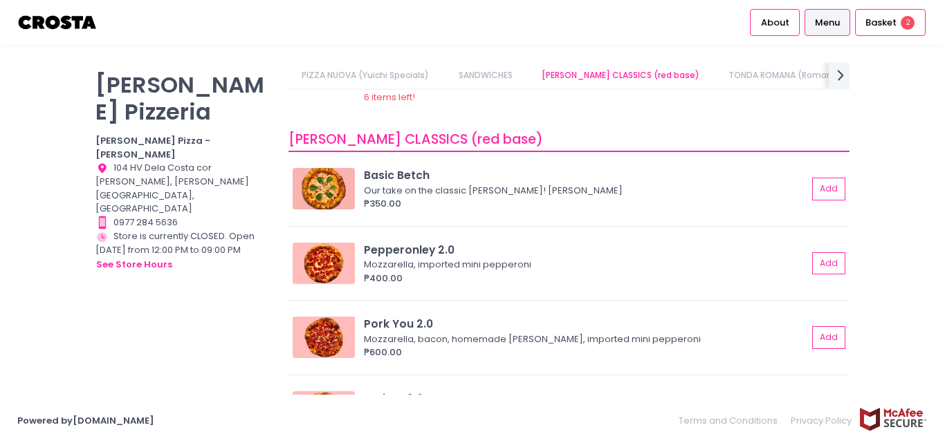
scroll to position [346, 0]
click at [375, 167] on div "Basic Betch" at bounding box center [585, 175] width 443 height 16
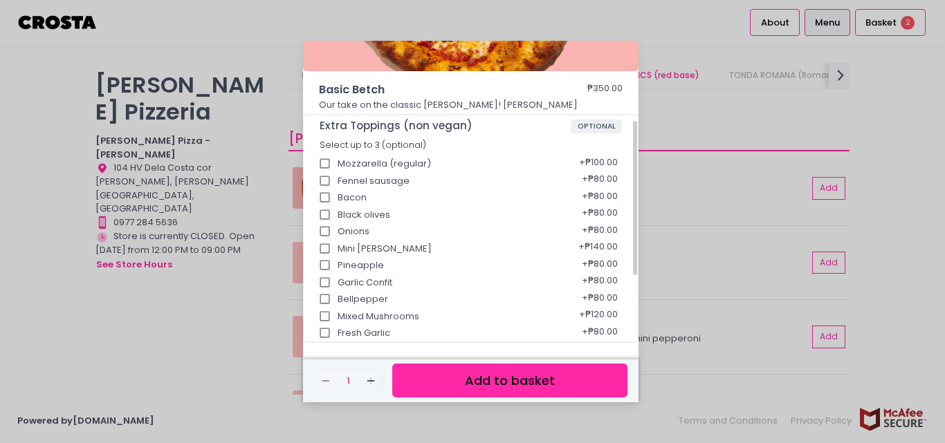
scroll to position [0, 0]
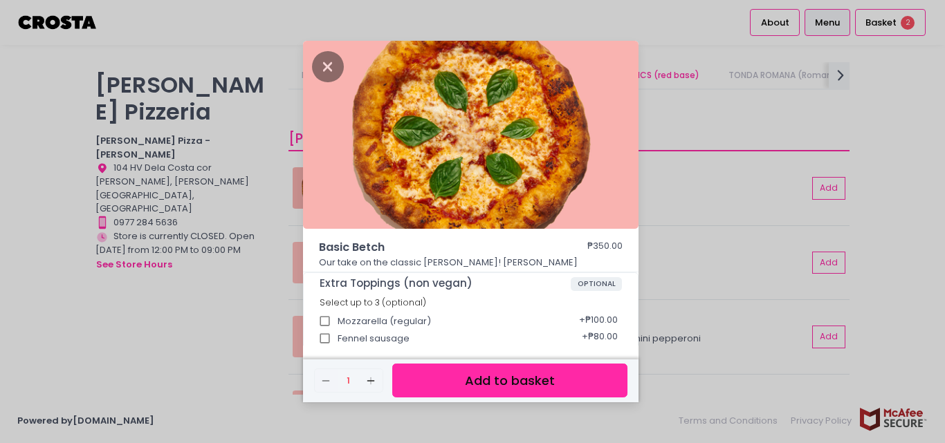
click at [179, 336] on div "Basic Betch ₱350.00 Our take on the classic Margherita! Mozzarella, basil Extra…" at bounding box center [472, 221] width 945 height 443
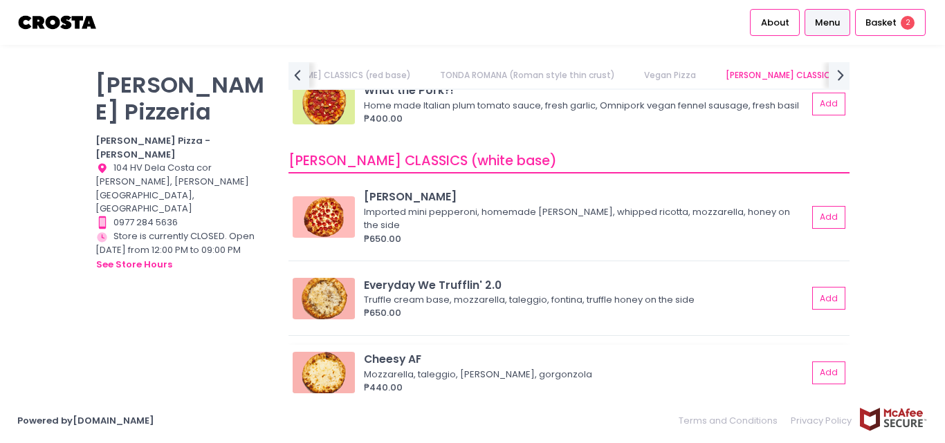
scroll to position [1106, 0]
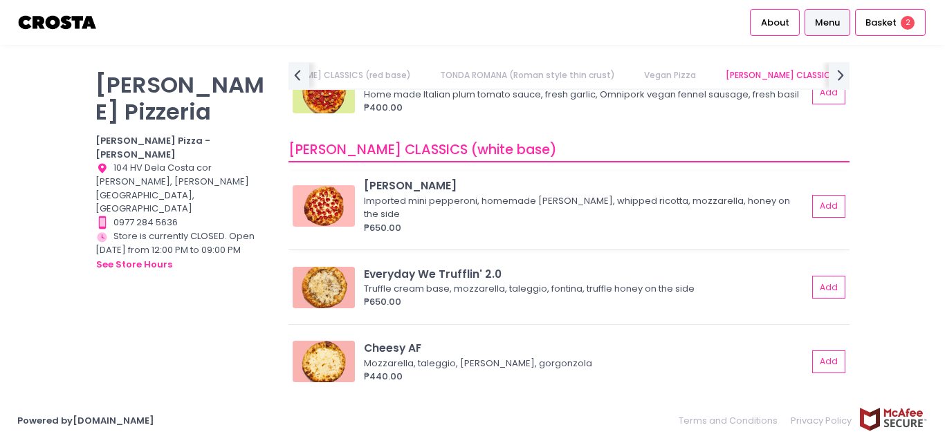
click at [386, 190] on div "Roni Salciccia Imported mini pepperoni, homemade salciccia, whipped ricotta, mo…" at bounding box center [568, 211] width 561 height 78
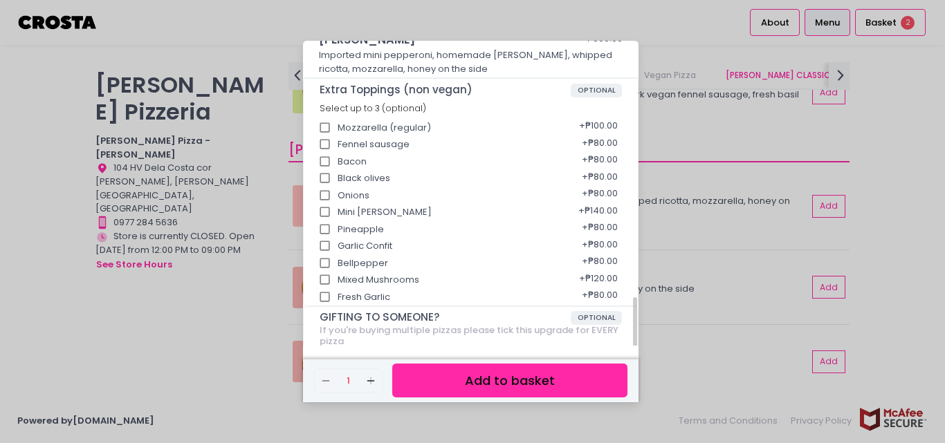
scroll to position [310, 0]
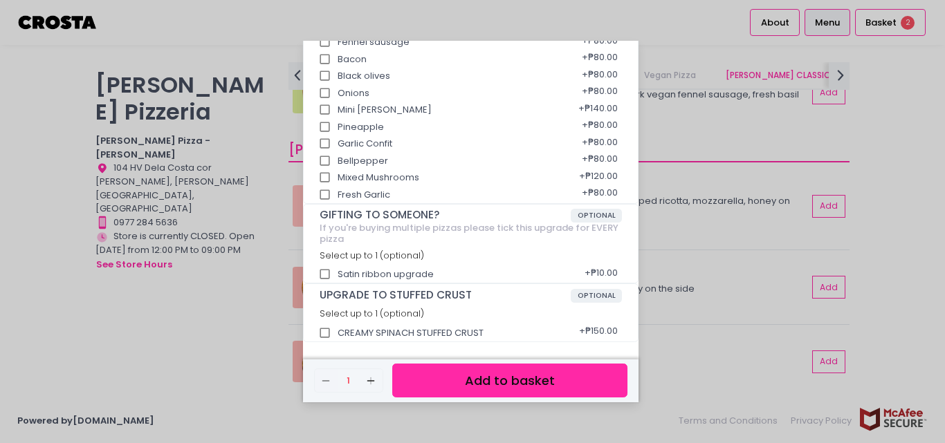
click at [248, 316] on div "Roni Salciccia ₱650.00 Imported mini pepperoni, homemade salciccia, whipped ric…" at bounding box center [472, 221] width 945 height 443
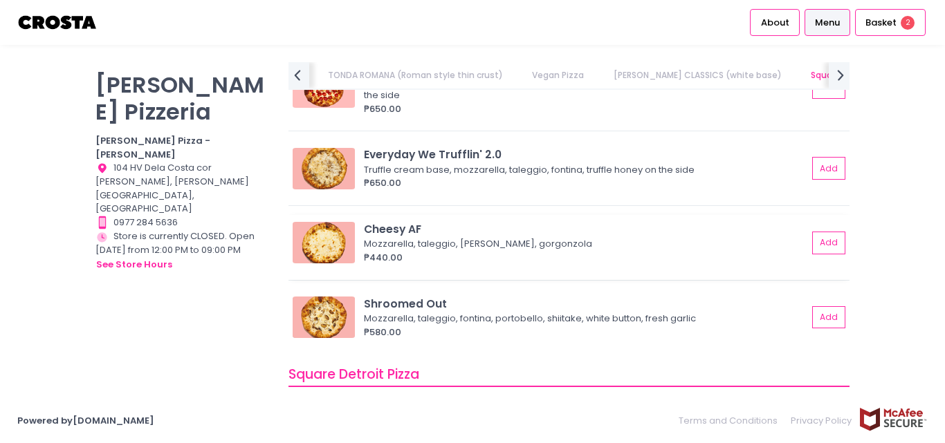
scroll to position [1245, 0]
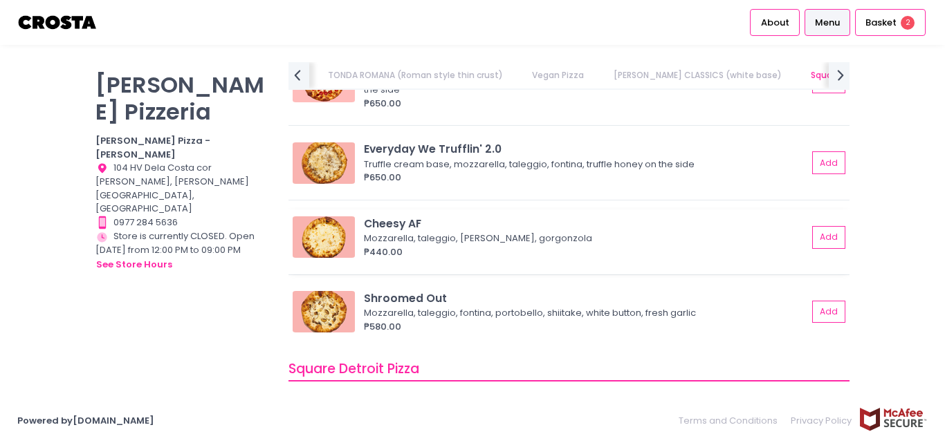
click at [393, 216] on div "Cheesy AF" at bounding box center [585, 224] width 443 height 16
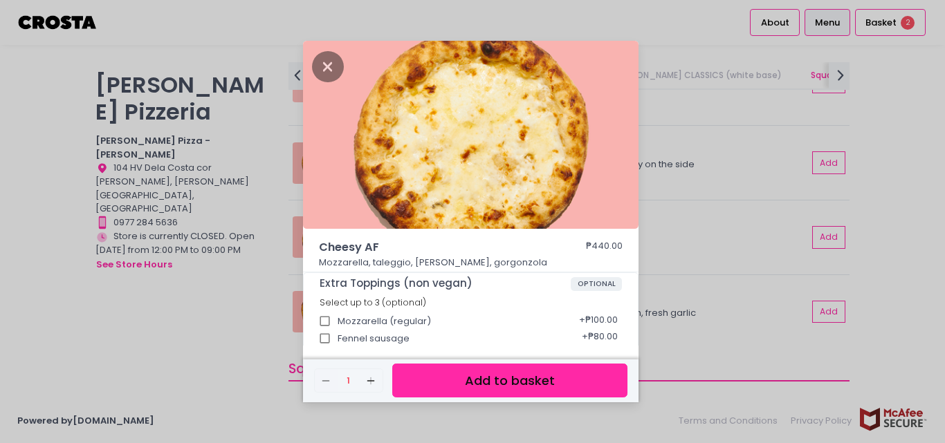
click at [192, 302] on div "Cheesy AF ₱440.00 Mozzarella, taleggio, Fontaine, gorgonzola Extra Toppings (no…" at bounding box center [472, 221] width 945 height 443
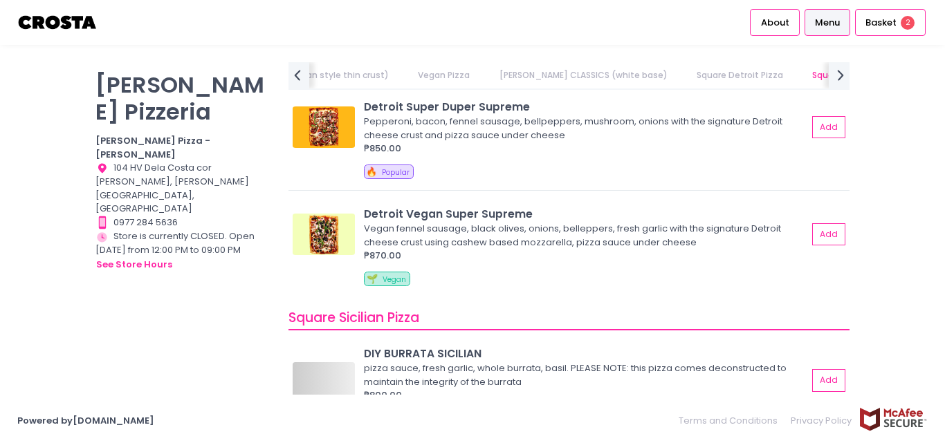
scroll to position [1660, 0]
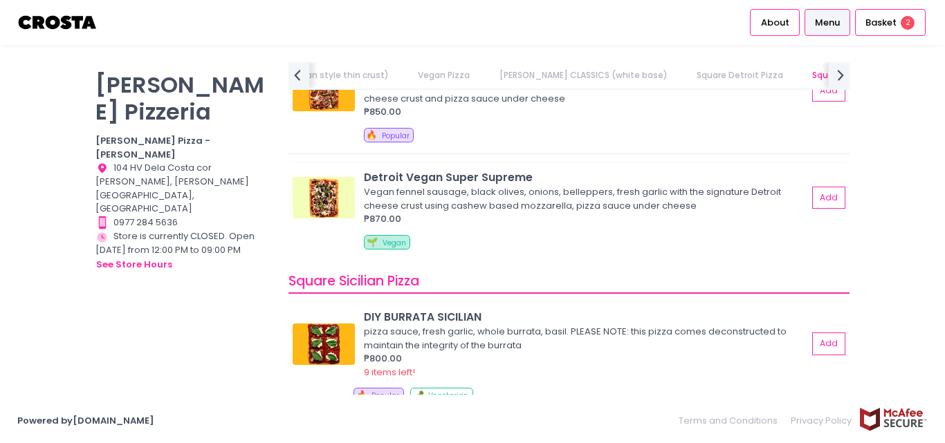
click at [463, 168] on div "Detroit Vegan Super Supreme Vegan fennel sausage, black olives, onions, bellepp…" at bounding box center [568, 212] width 561 height 98
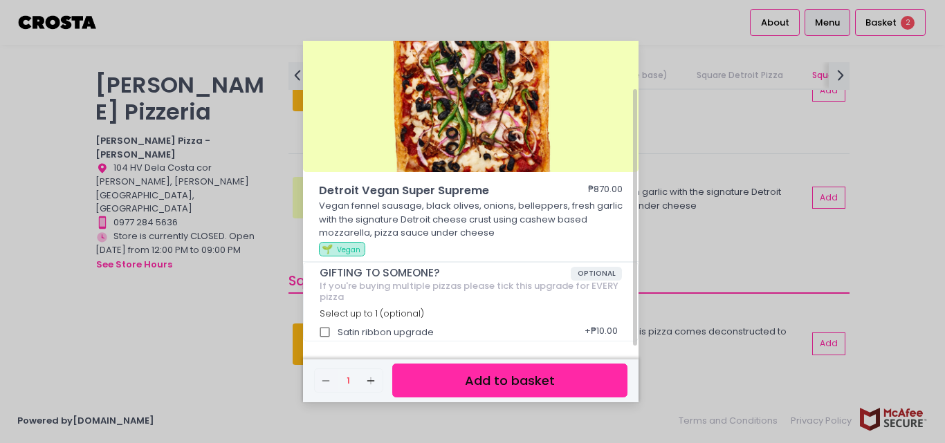
scroll to position [0, 0]
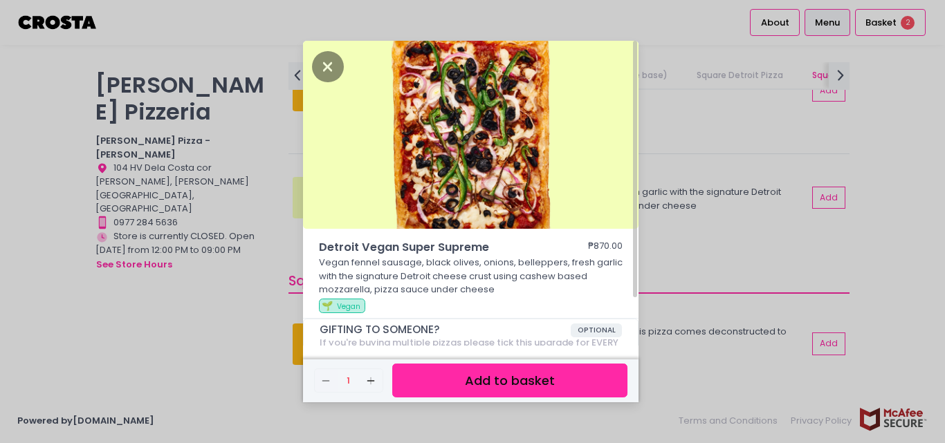
click at [228, 308] on div "Detroit Vegan Super Supreme ₱870.00 Vegan fennel sausage, black olives, onions,…" at bounding box center [472, 221] width 945 height 443
